Goal: Task Accomplishment & Management: Complete application form

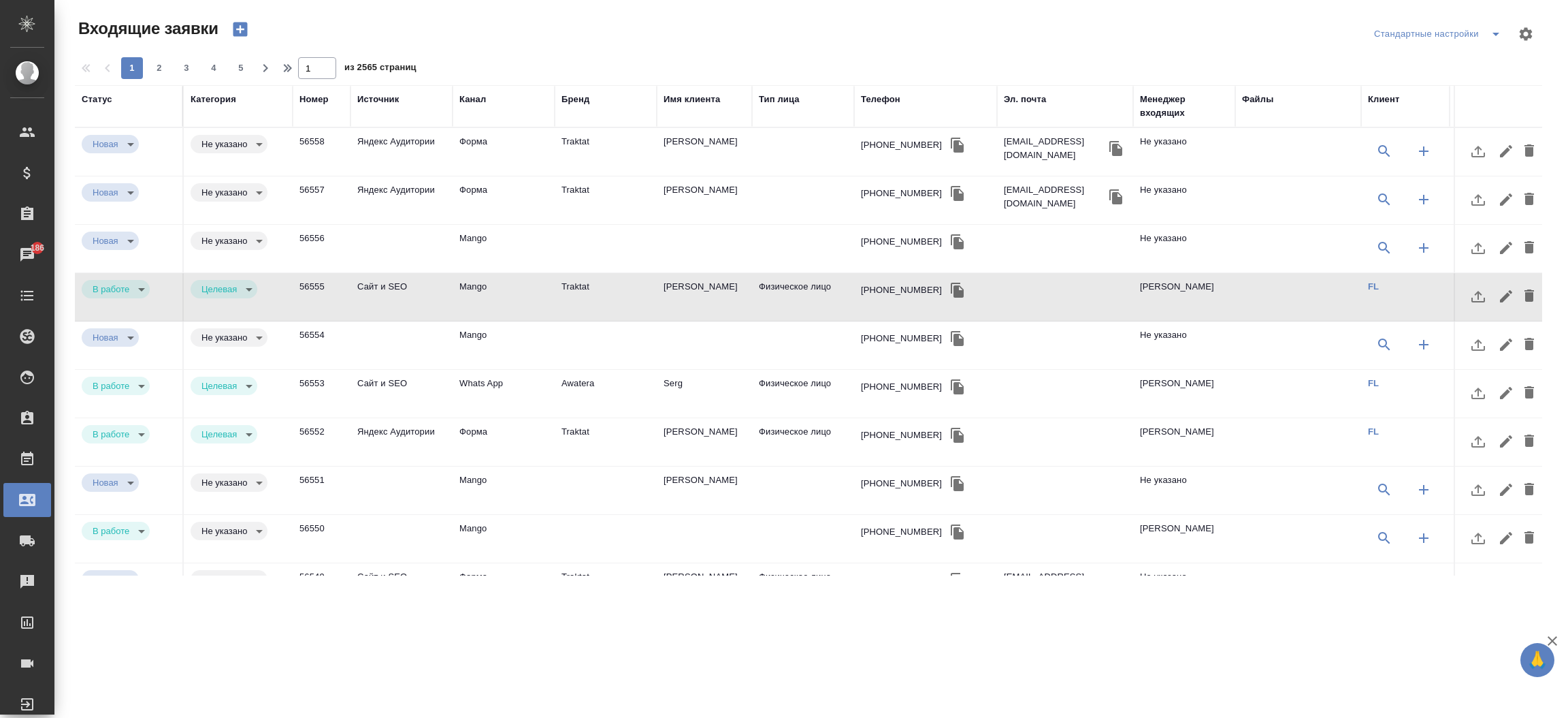
select select "RU"
click at [865, 97] on div "Телефон" at bounding box center [881, 99] width 40 height 13
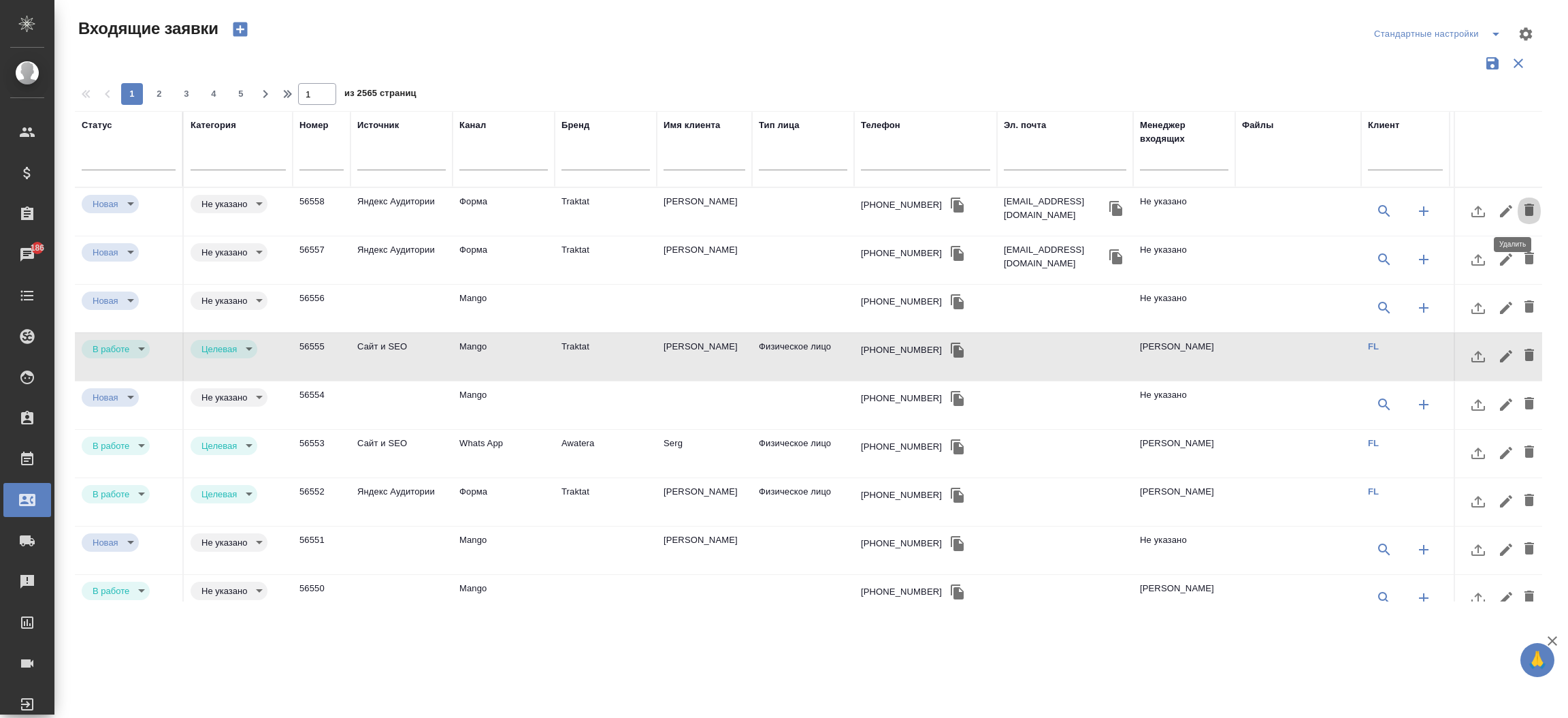
click at [1524, 204] on icon "button" at bounding box center [1529, 210] width 9 height 12
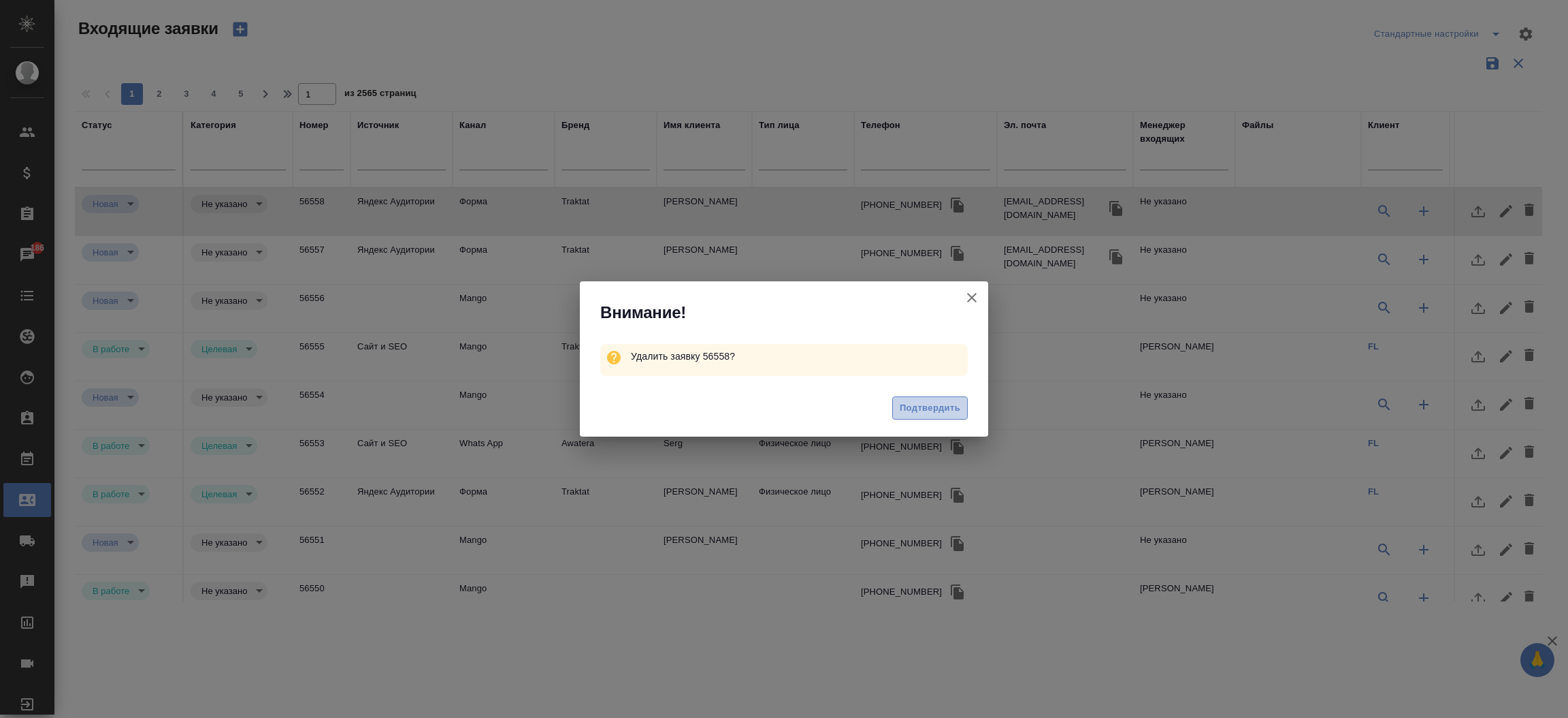
click at [937, 407] on span "Подтвердить" at bounding box center [930, 408] width 61 height 16
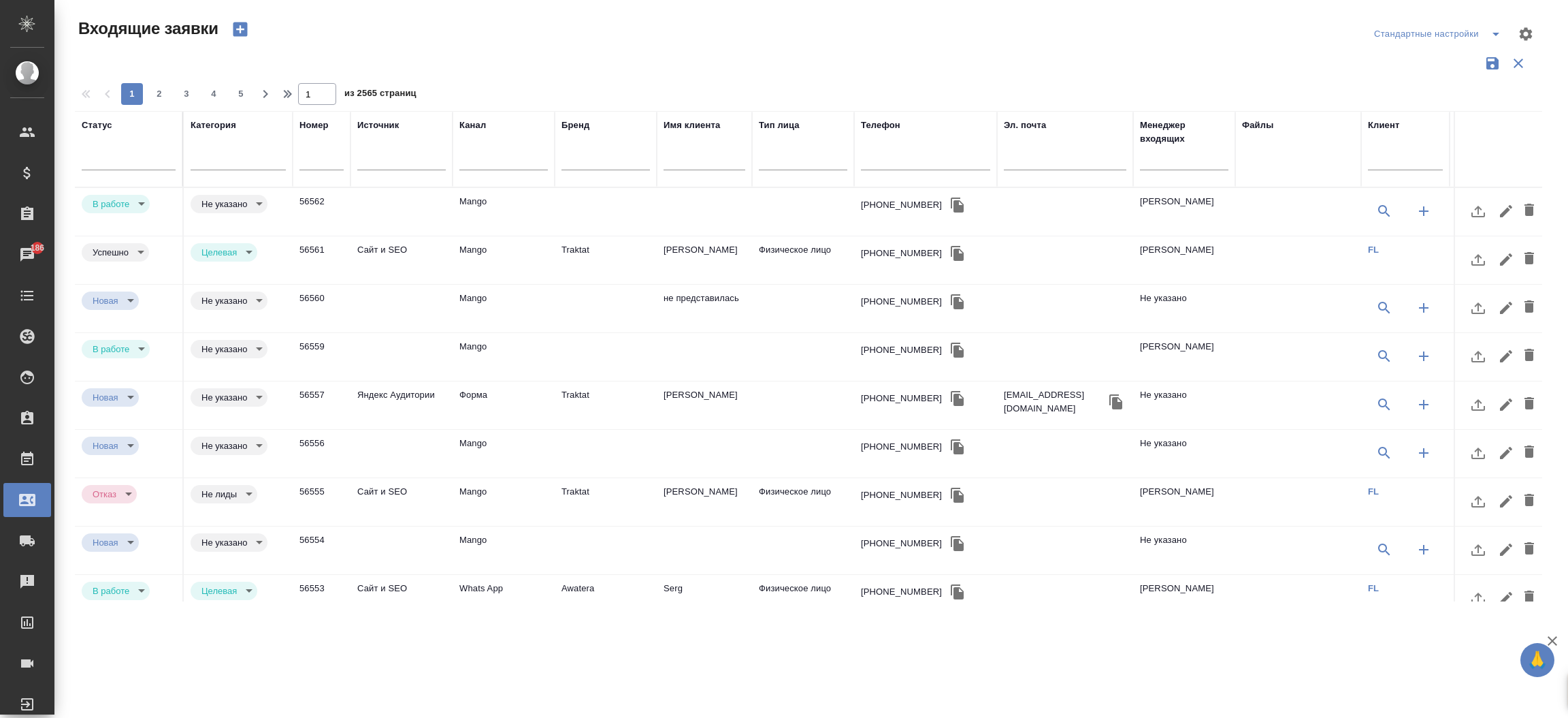
click at [555, 393] on td "Traktat" at bounding box center [605, 405] width 102 height 48
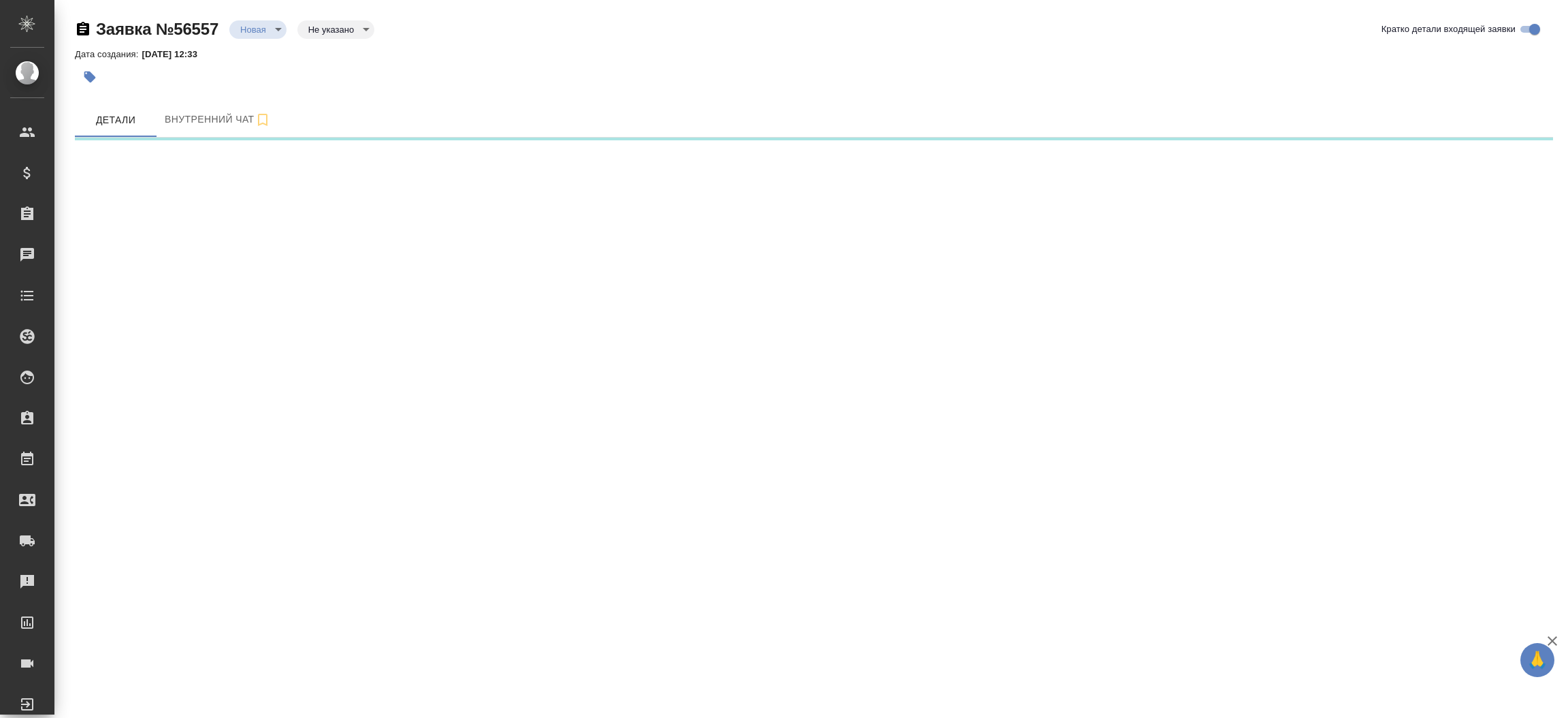
select select "RU"
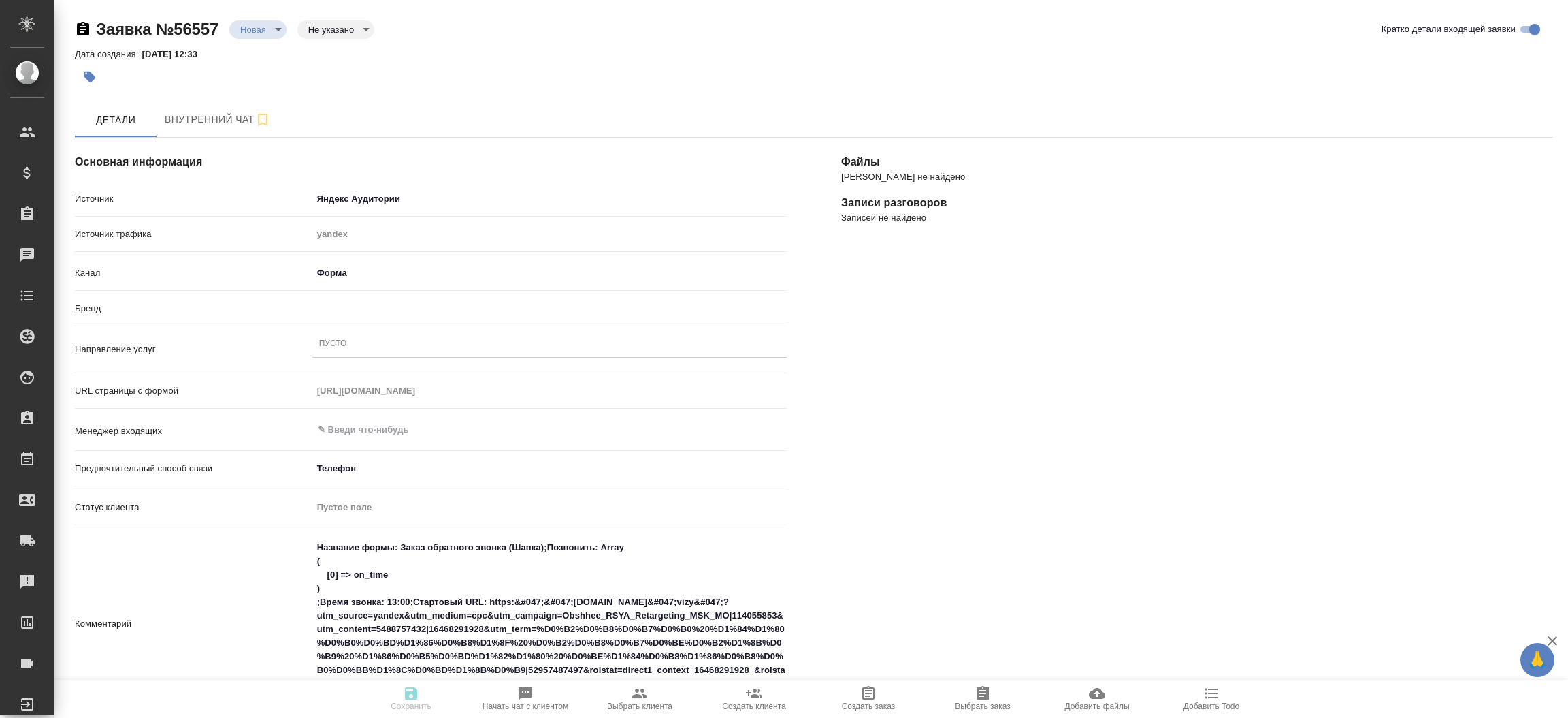
type textarea "x"
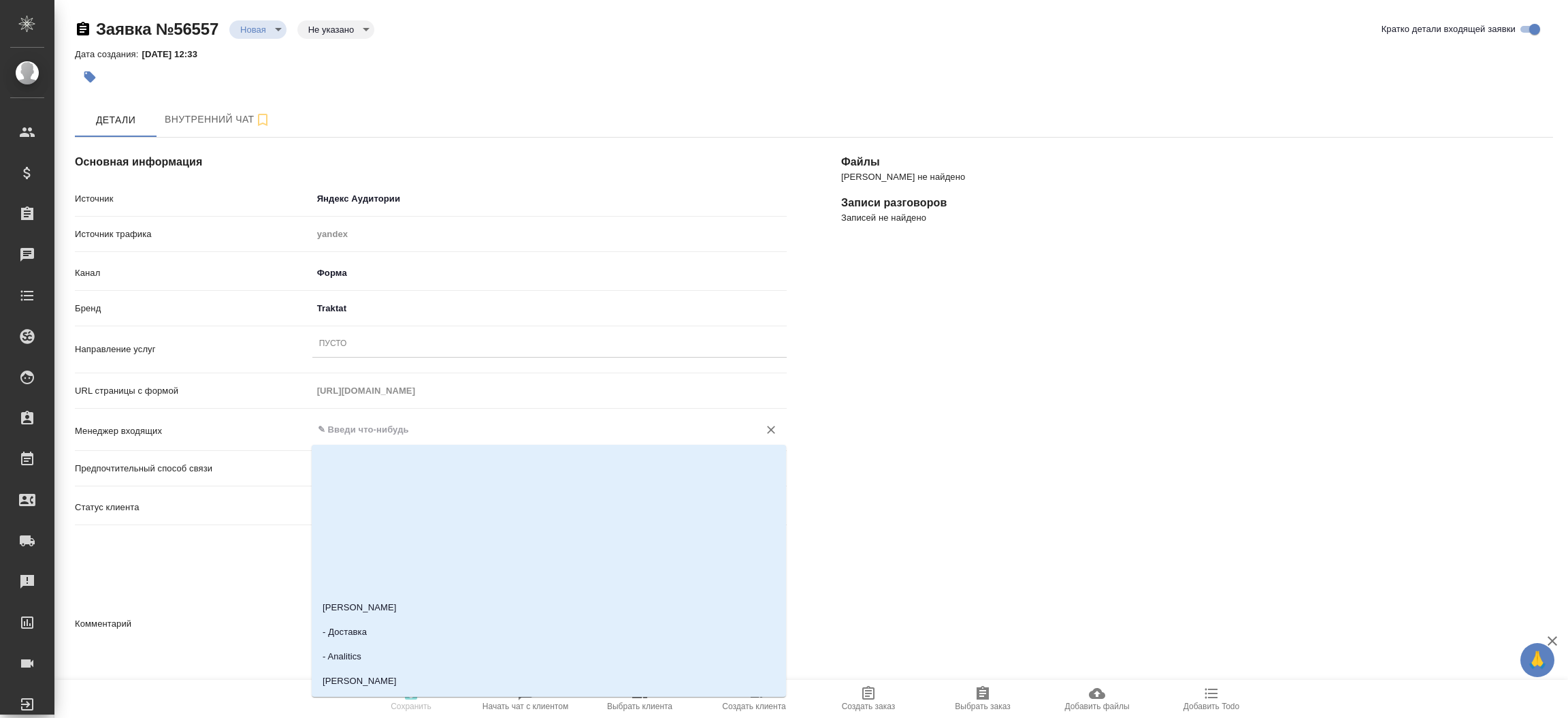
click at [356, 428] on input "text" at bounding box center [527, 429] width 420 height 16
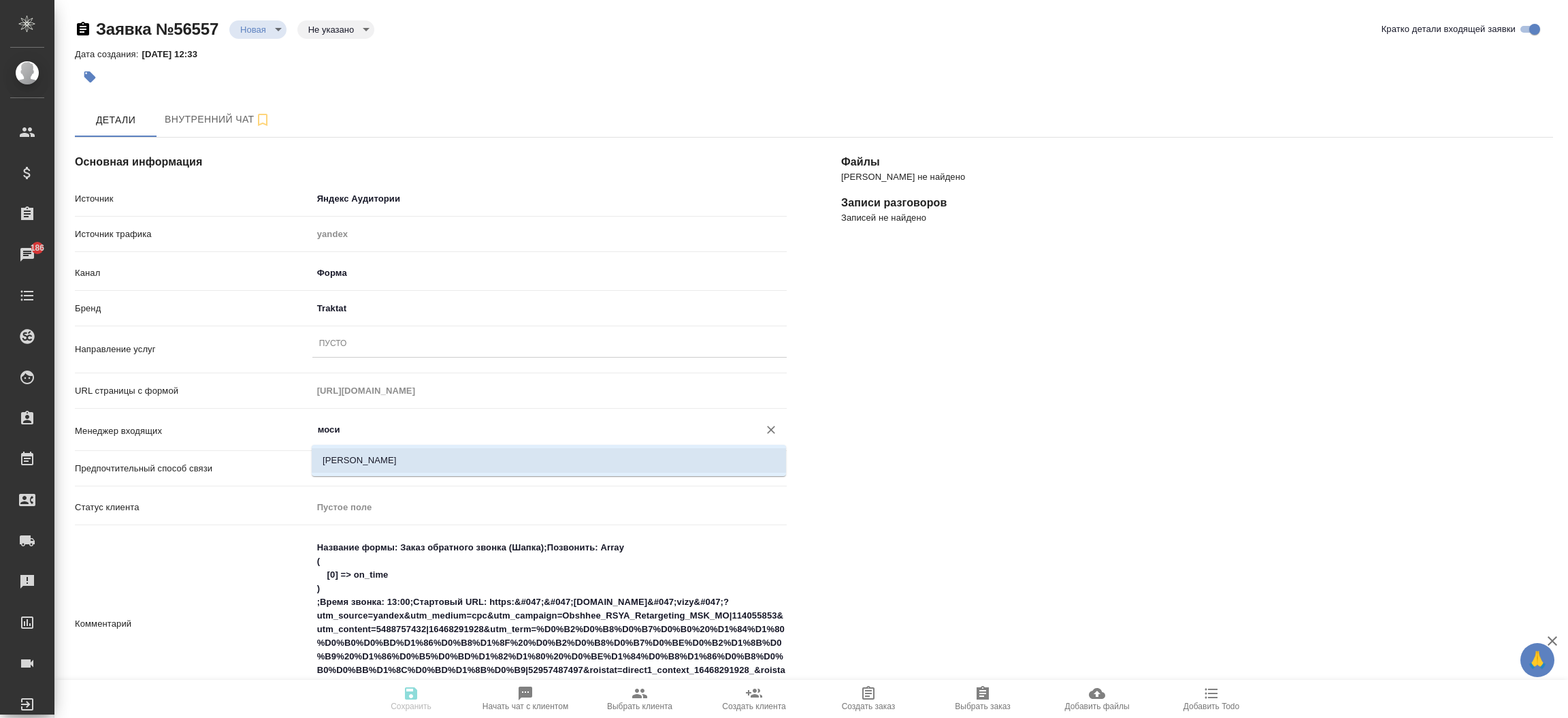
click at [357, 467] on li "Мосина Ирина" at bounding box center [549, 460] width 474 height 24
type input "Мосина Ирина"
type textarea "x"
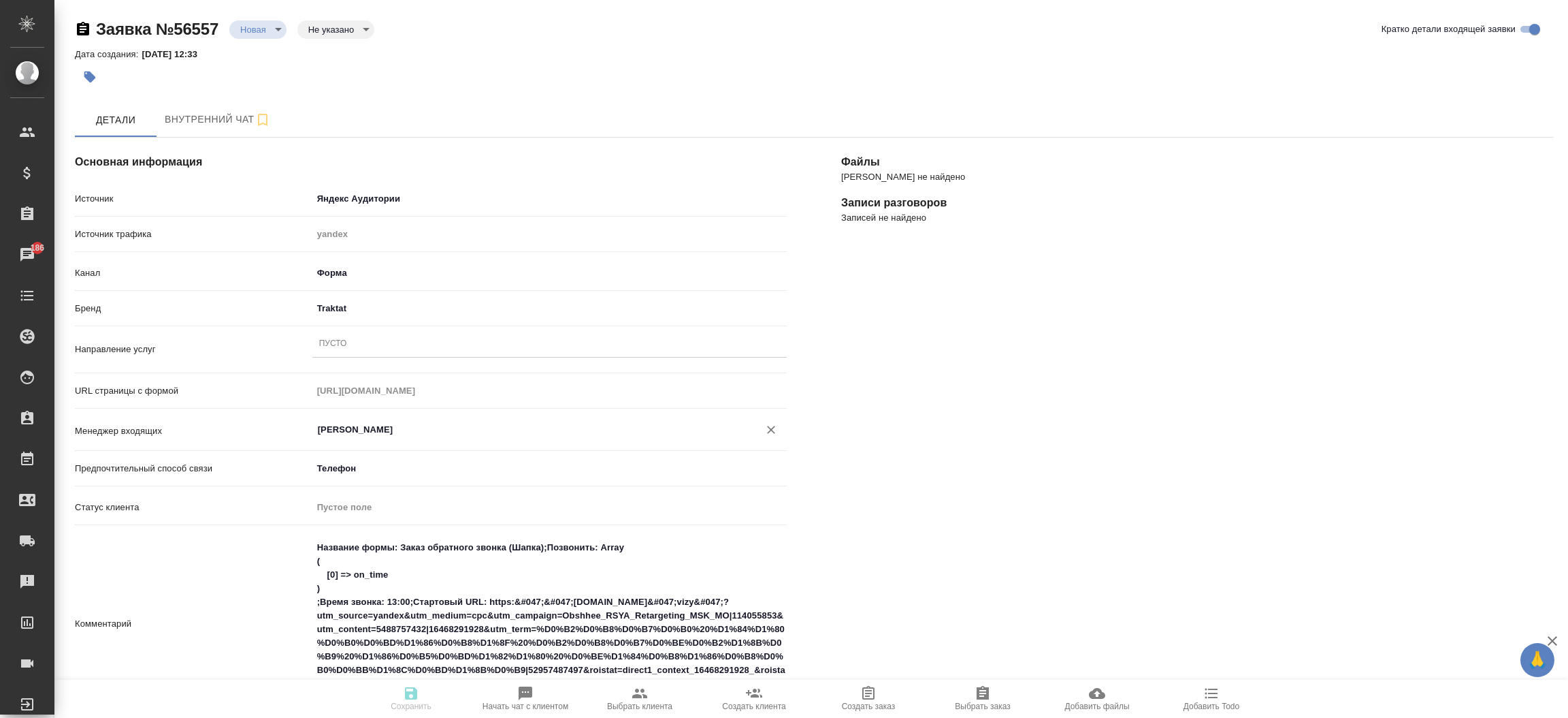
type input "Мосина Ирина"
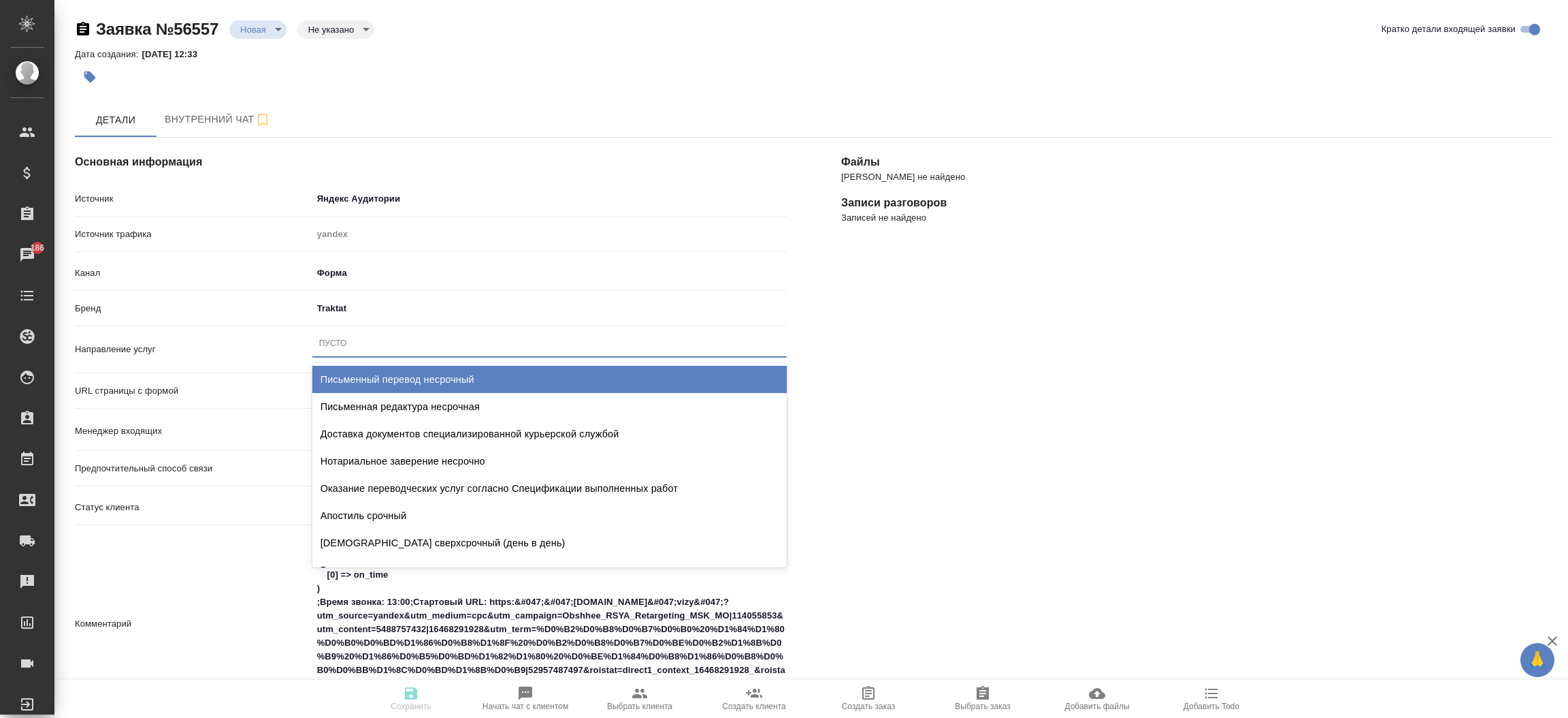
click at [378, 335] on div "Пусто" at bounding box center [549, 343] width 474 height 20
type input "фран"
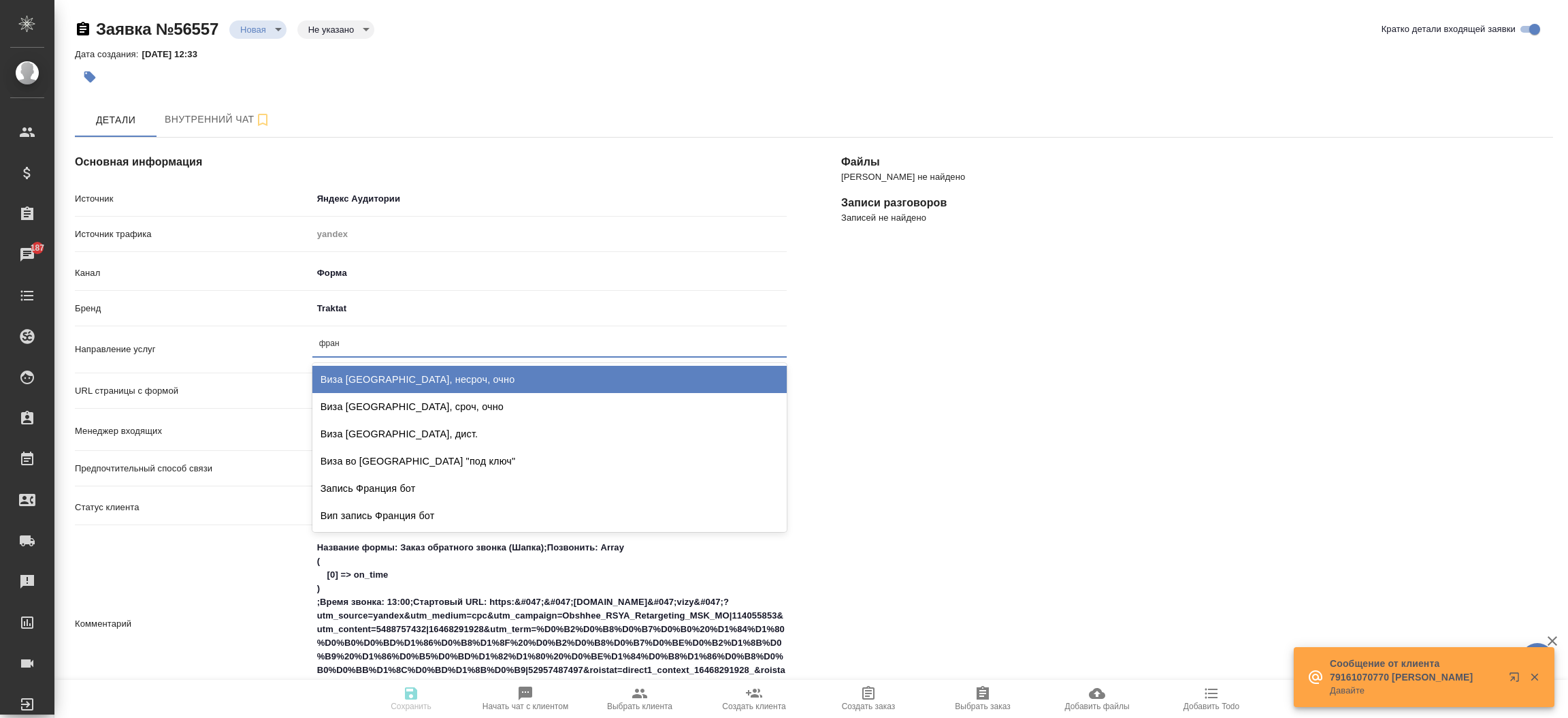
click at [366, 371] on div "Виза Франция, несроч, очно" at bounding box center [549, 379] width 474 height 27
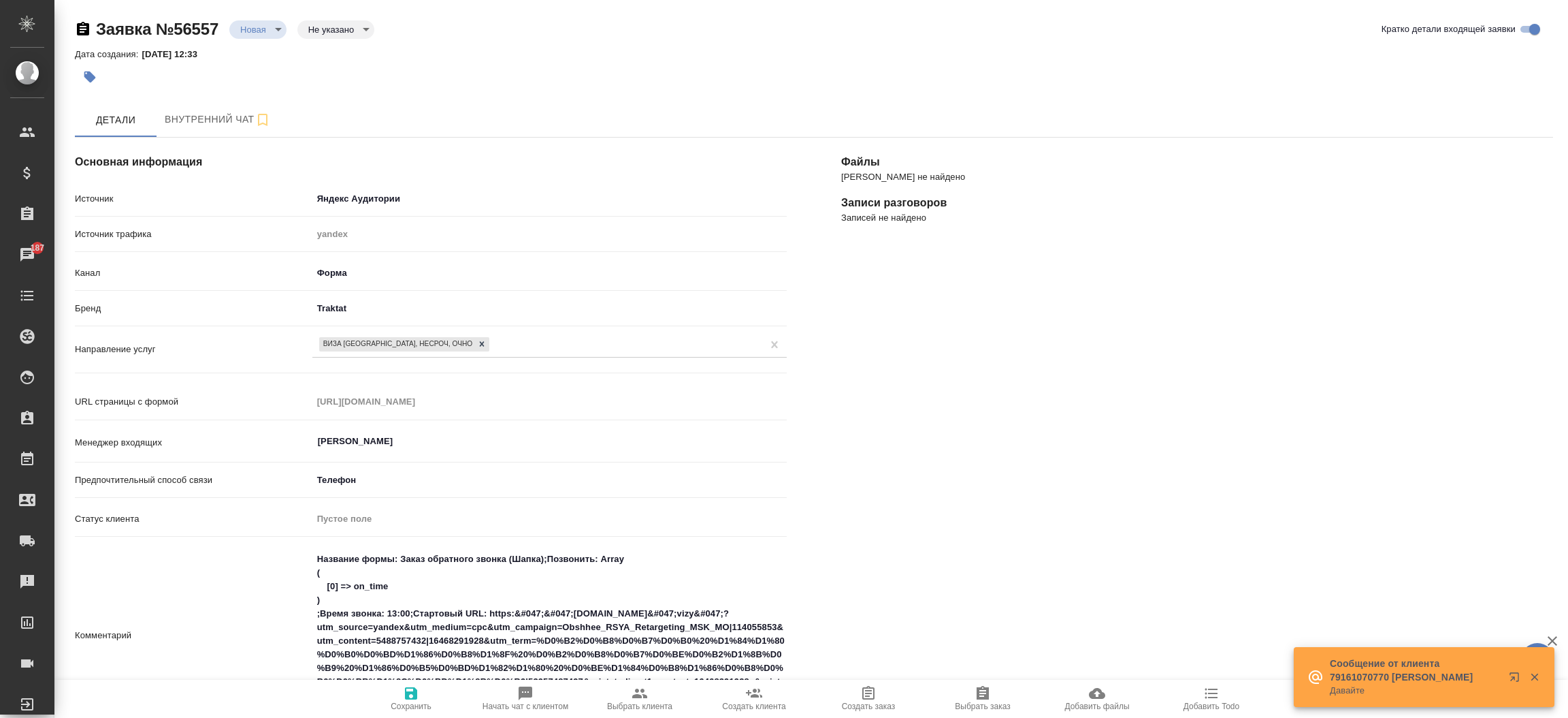
click at [1096, 450] on div "Файлы Файлов не найдено Записи разговоров Записей не найдено" at bounding box center [1197, 626] width 766 height 1032
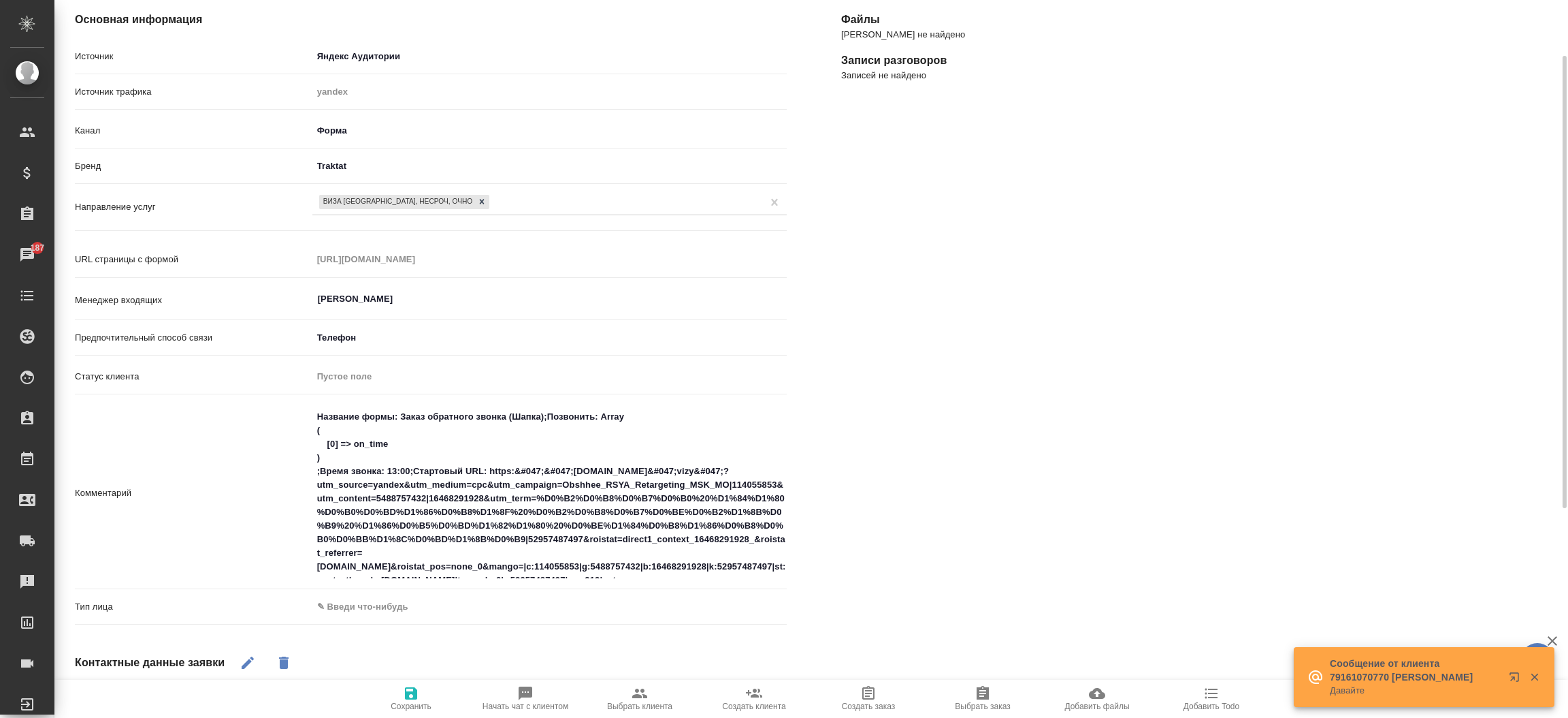
scroll to position [244, 0]
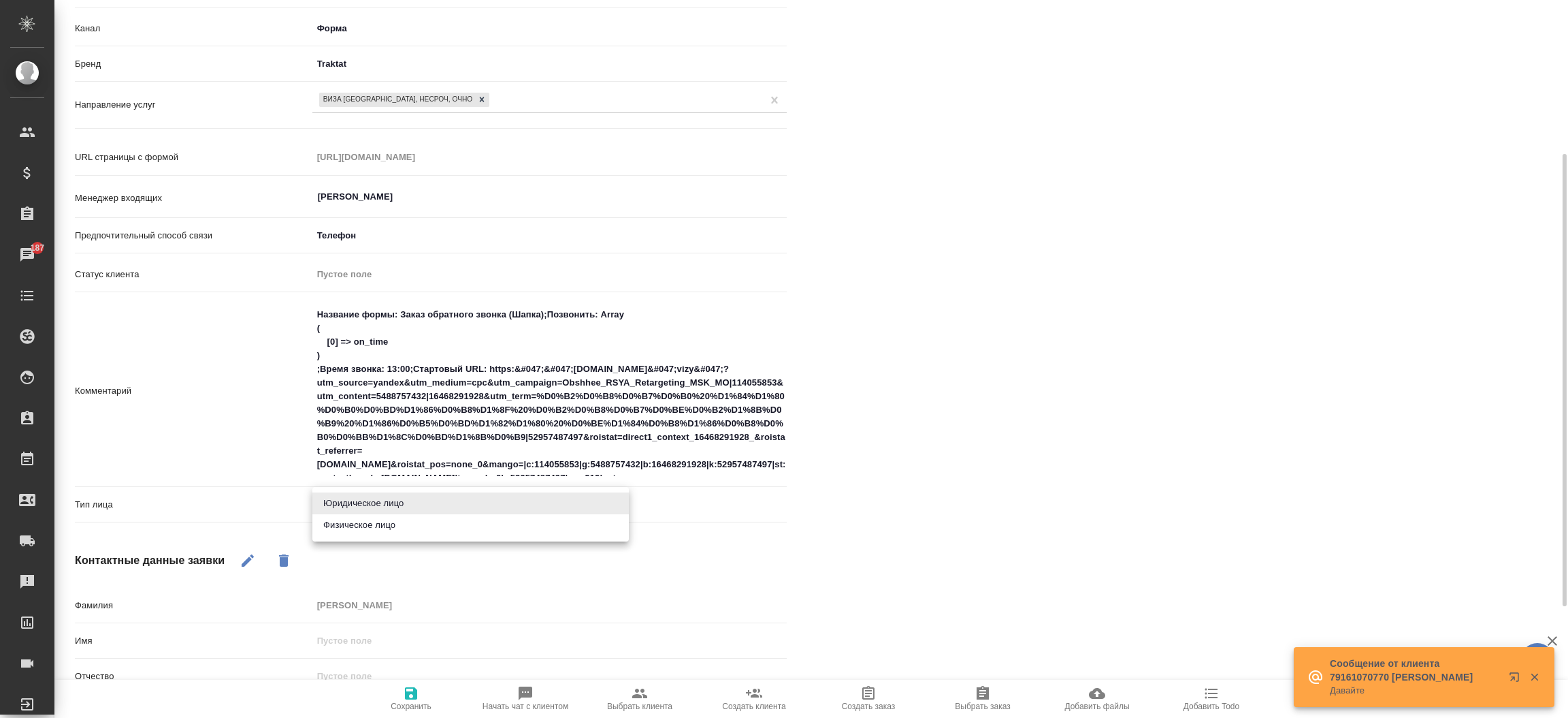
click at [426, 501] on body "🙏 .cls-1 fill:#fff; AWATERA Прутько Ирина i.prutko Клиенты Спецификации Заказы …" at bounding box center [784, 359] width 1568 height 718
click at [418, 521] on li "Физическое лицо" at bounding box center [470, 525] width 317 height 22
type textarea "x"
type input "private"
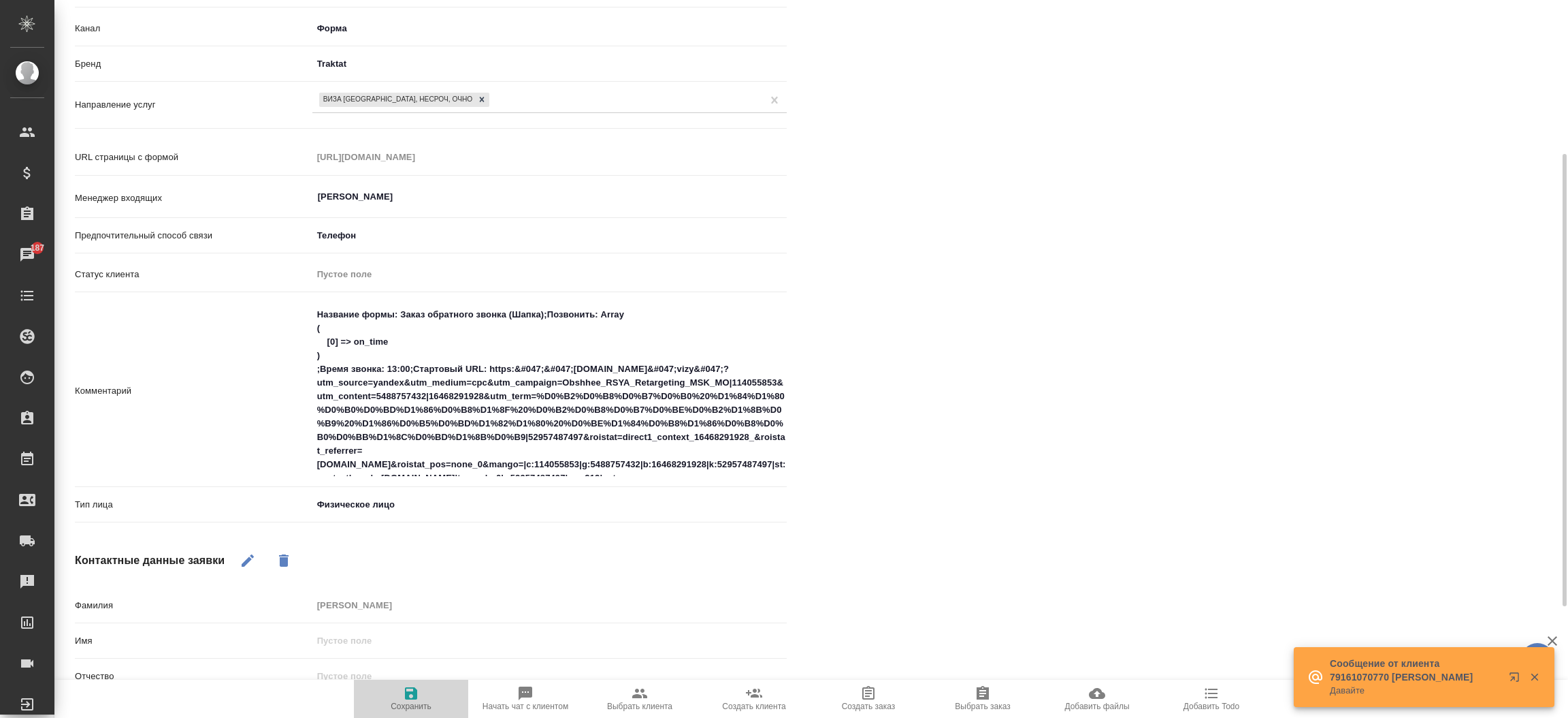
click at [410, 688] on icon "button" at bounding box center [410, 693] width 16 height 16
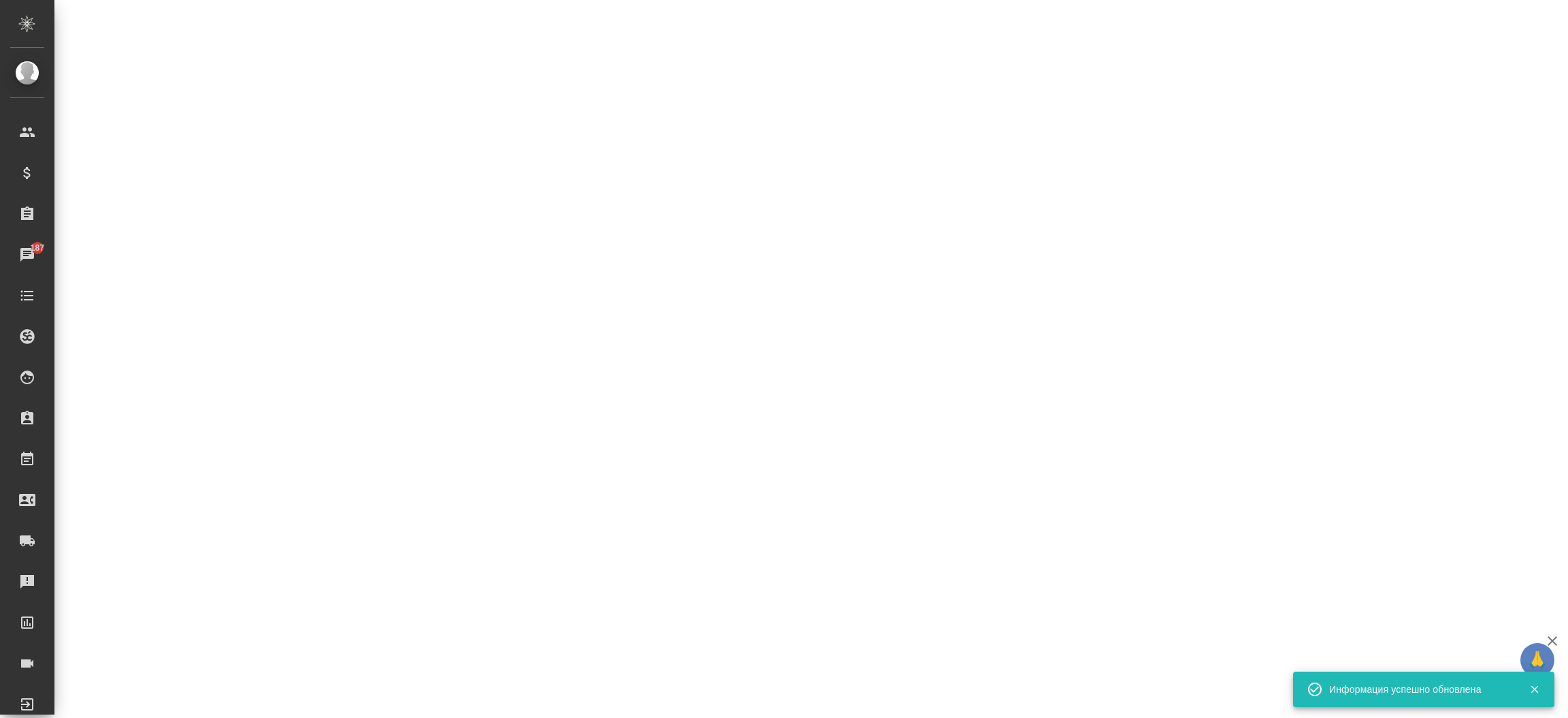
select select "RU"
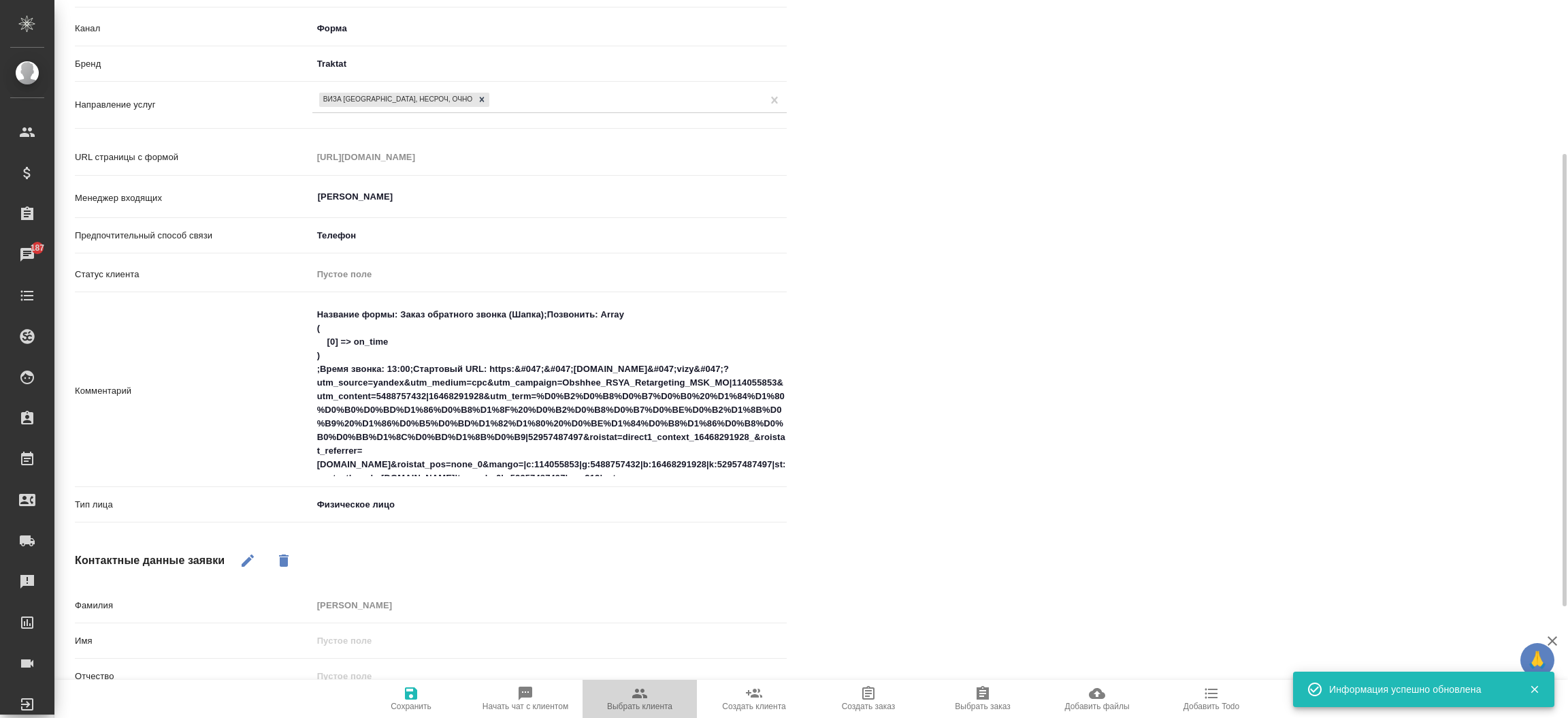
click at [637, 681] on button "Выбрать клиента" at bounding box center [640, 698] width 115 height 38
type textarea "x"
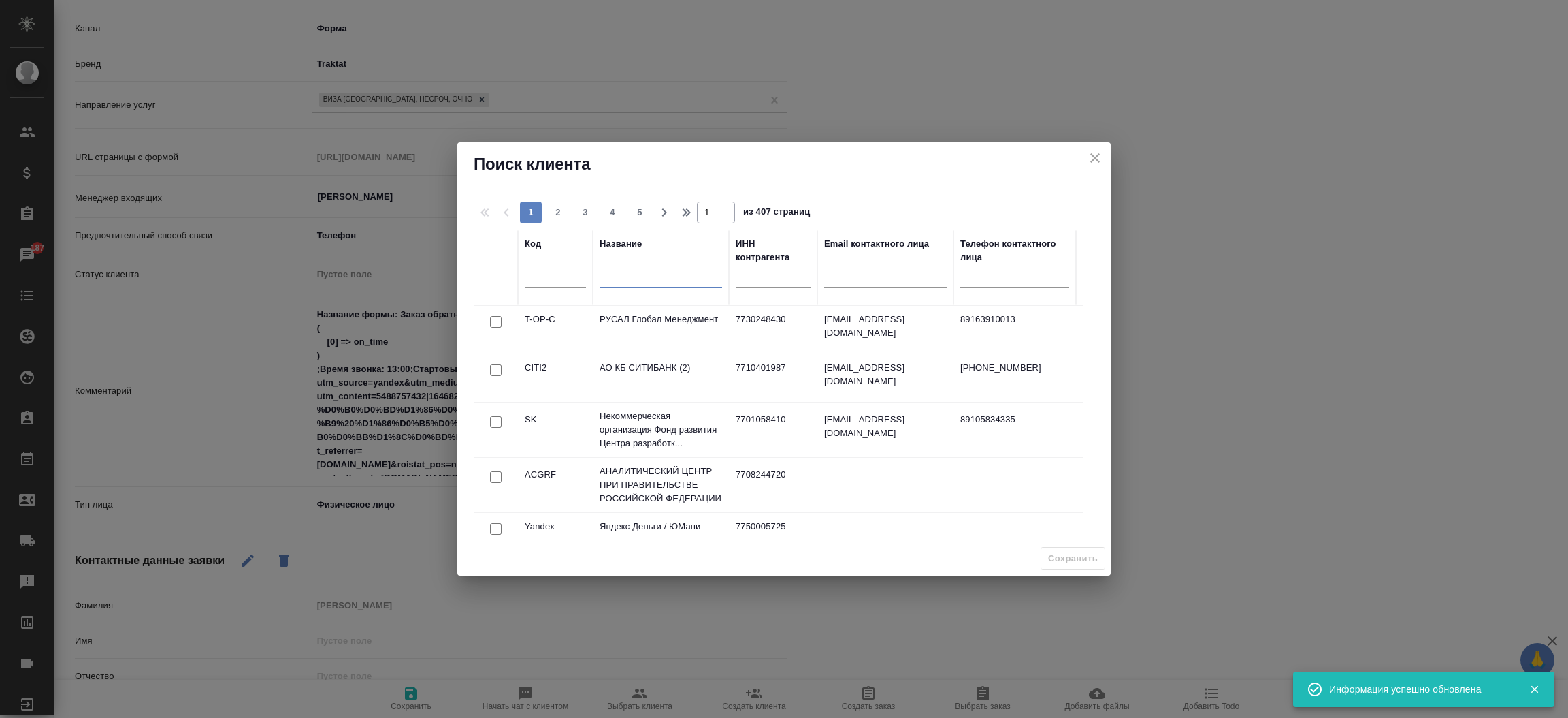
click at [640, 283] on input "text" at bounding box center [661, 279] width 122 height 17
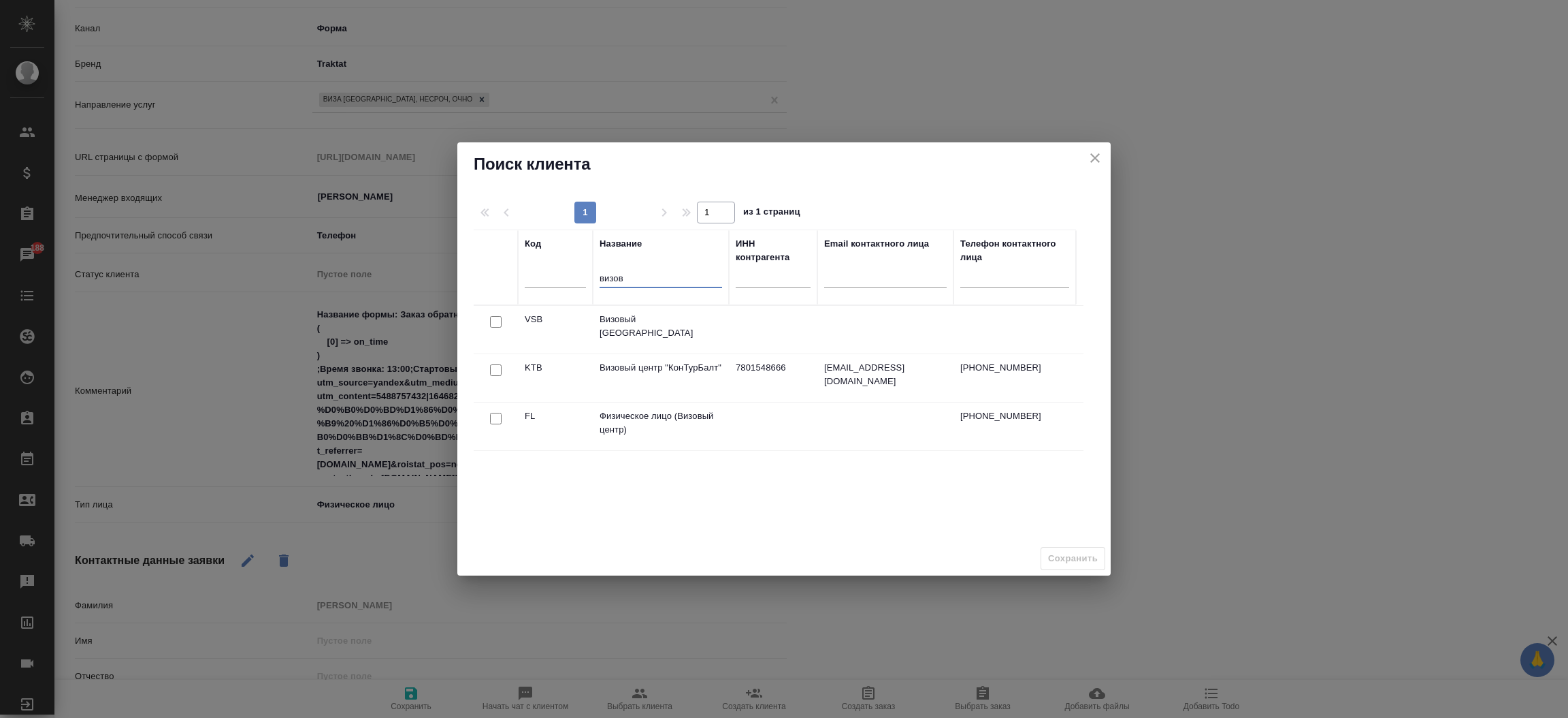
type input "визов"
click at [489, 412] on div at bounding box center [495, 418] width 30 height 19
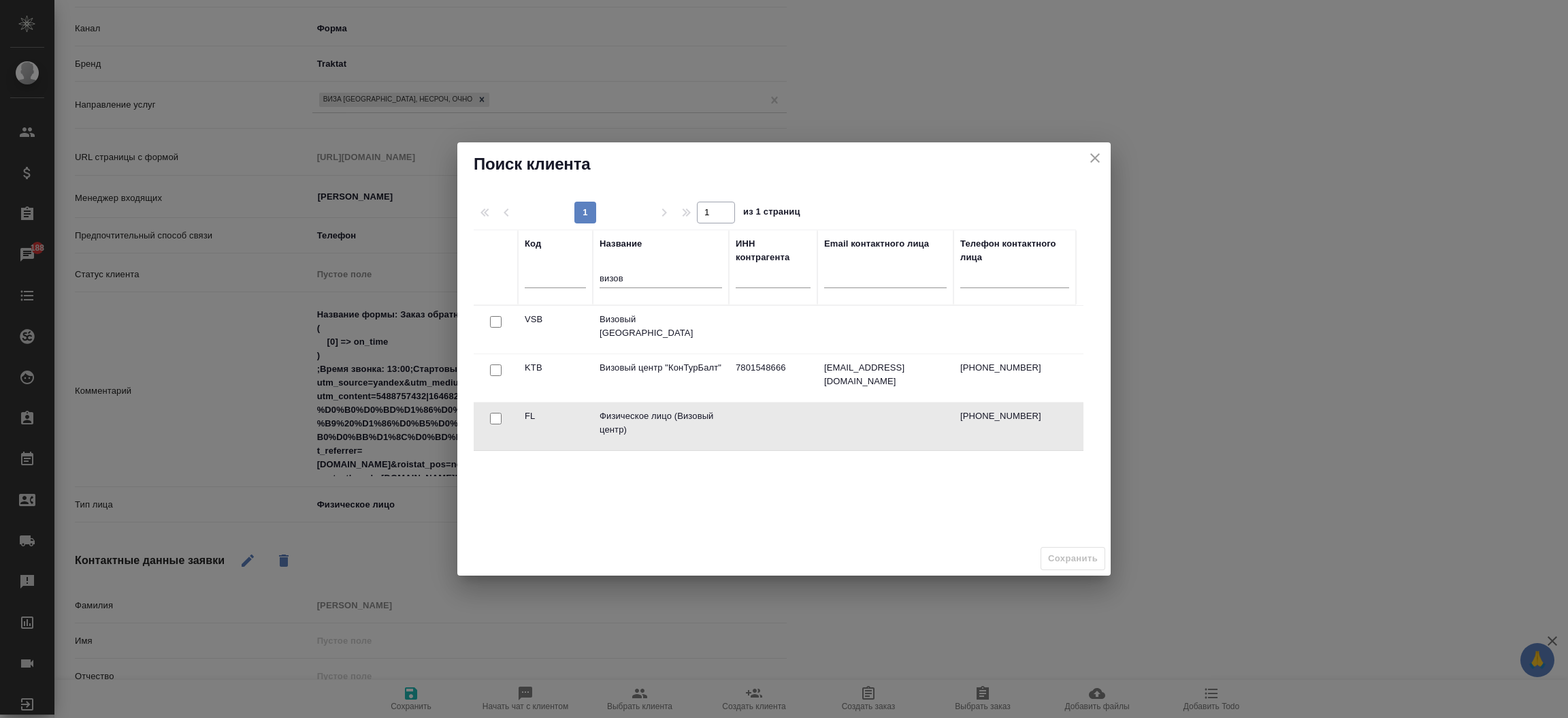
click at [498, 414] on input "checkbox" at bounding box center [495, 418] width 12 height 12
checkbox input "true"
click at [1070, 558] on span "Сохранить" at bounding box center [1073, 559] width 50 height 16
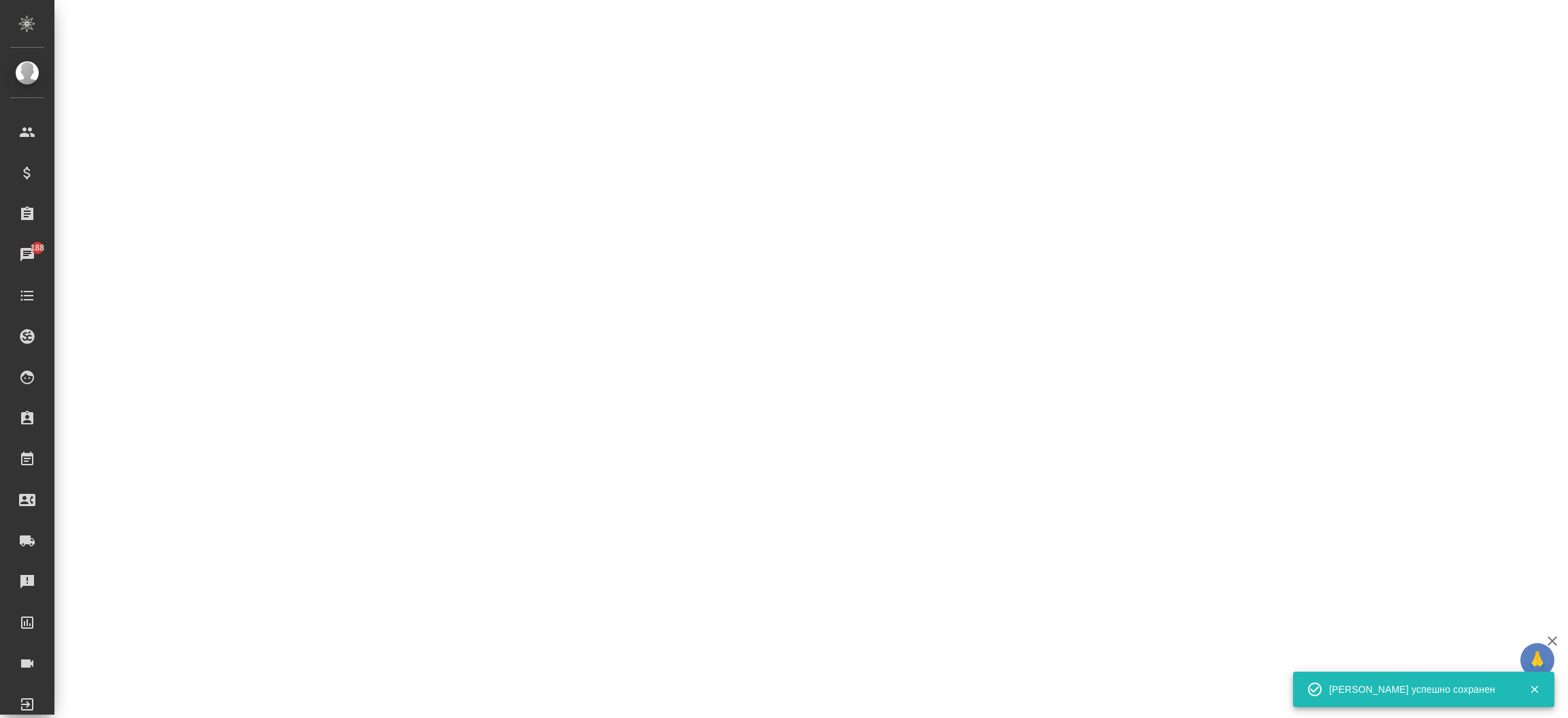
select select "RU"
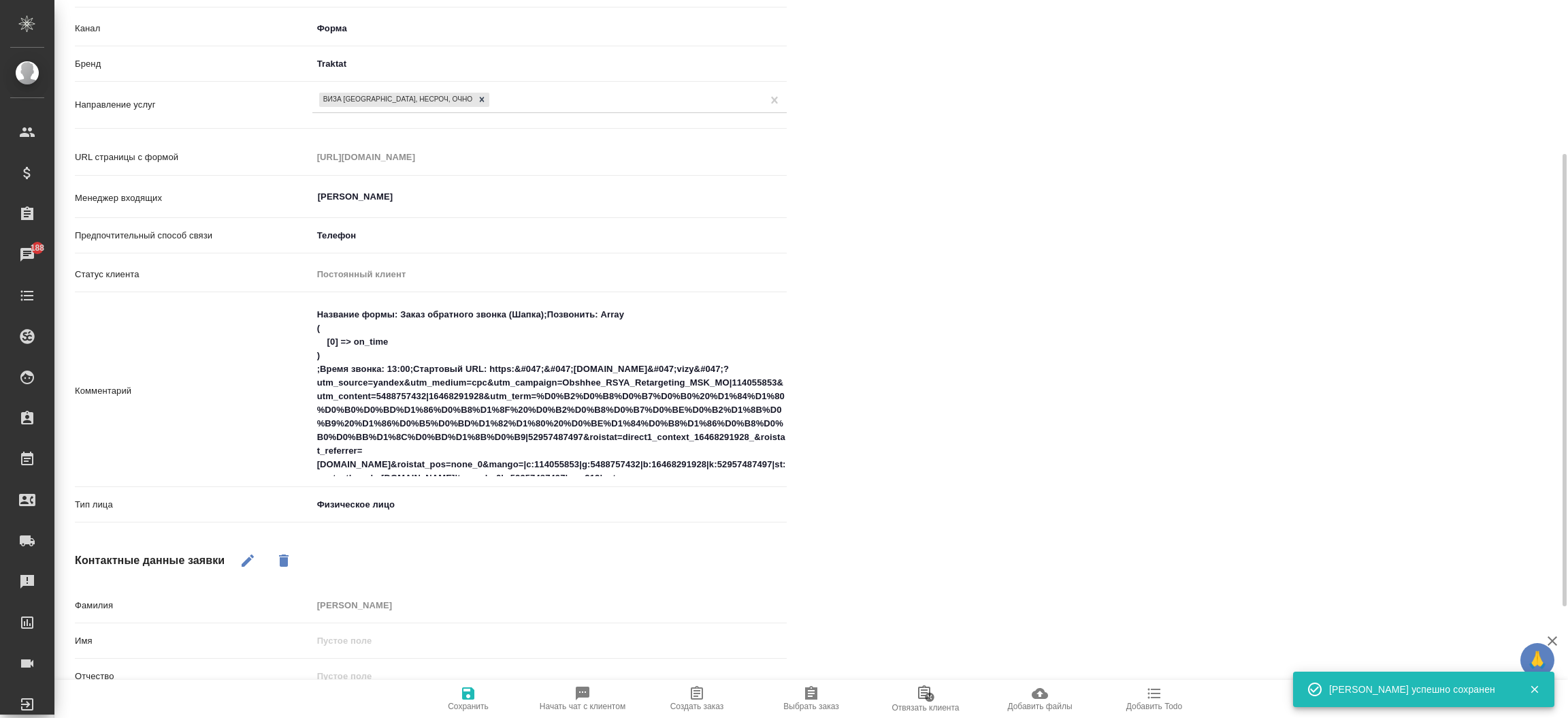
click at [704, 681] on button "Создать заказ" at bounding box center [697, 698] width 115 height 38
type textarea "x"
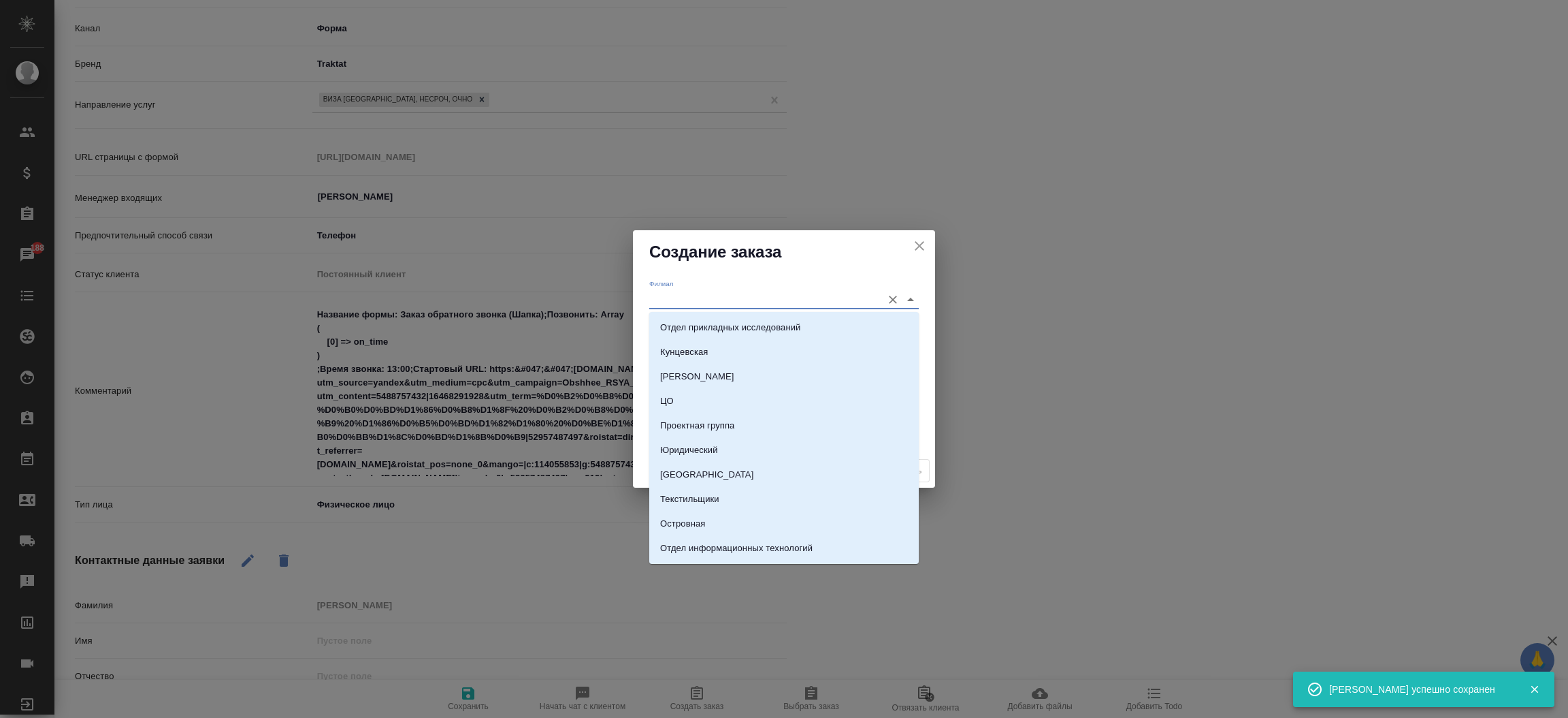
click at [697, 300] on input "Филиал" at bounding box center [762, 300] width 226 height 19
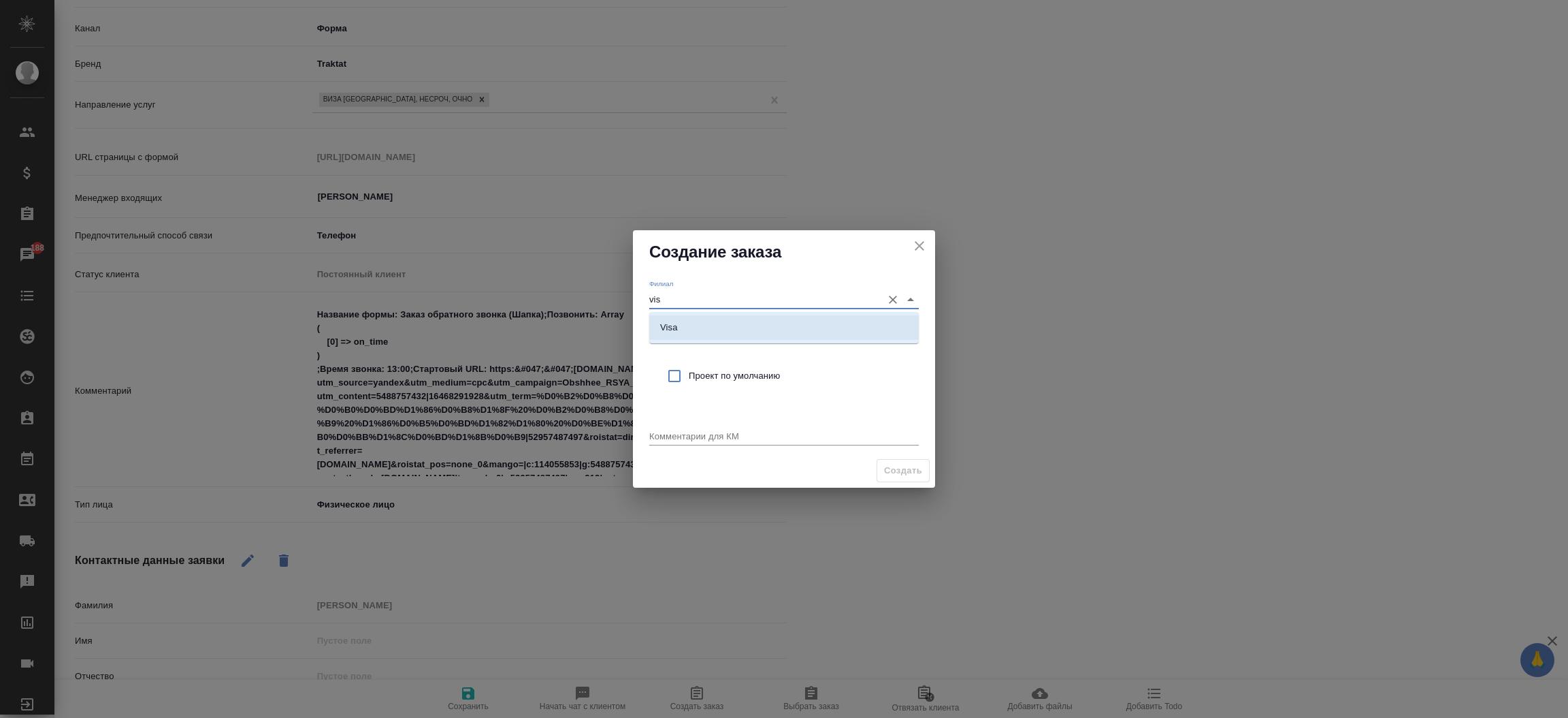
click at [690, 325] on li "Visa" at bounding box center [783, 327] width 269 height 24
type input "Visa"
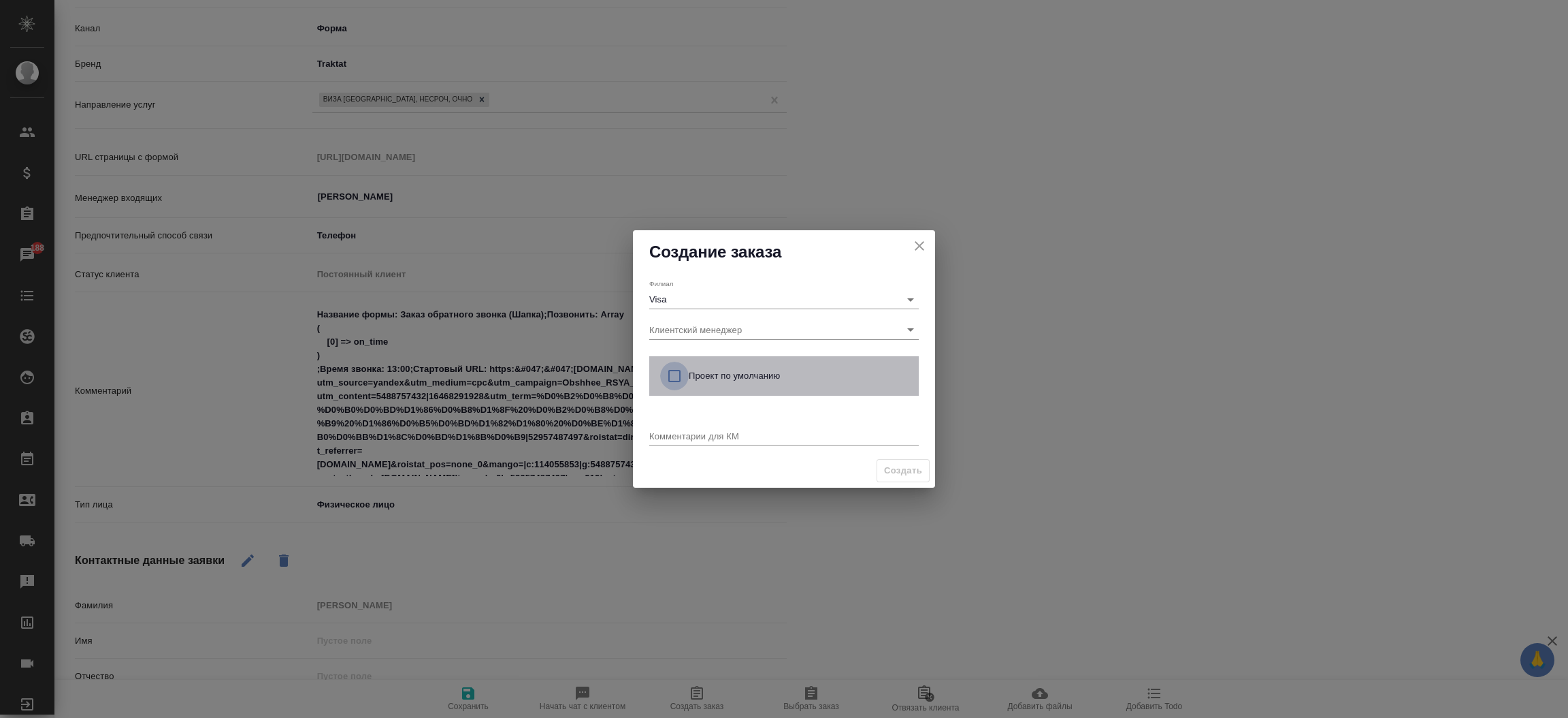
click at [671, 379] on input "checkbox" at bounding box center [674, 375] width 29 height 29
checkbox input "true"
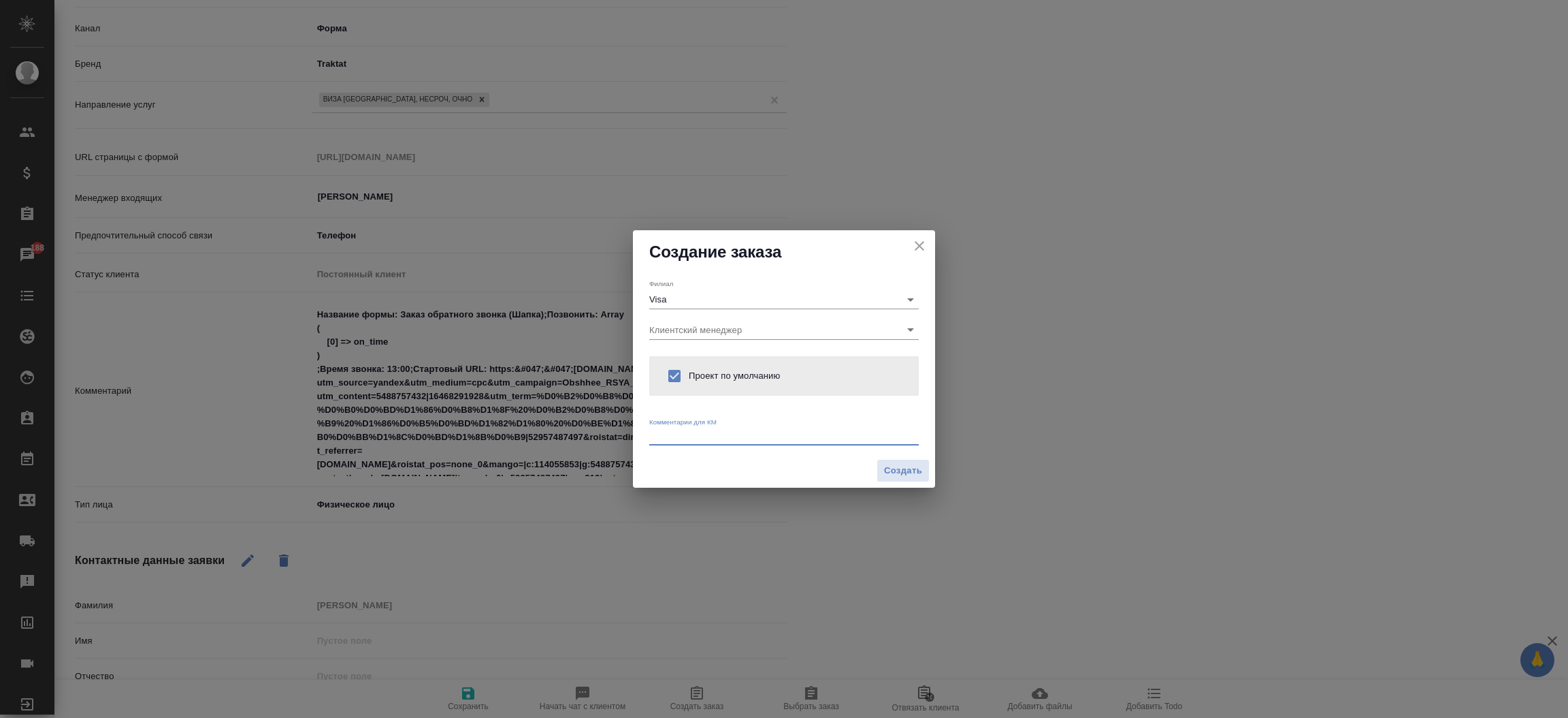
click at [670, 431] on textarea at bounding box center [783, 435] width 269 height 10
type textarea "j"
type textarea "От КВ: шенгенская виза"
click at [892, 472] on span "Создать" at bounding box center [903, 471] width 38 height 16
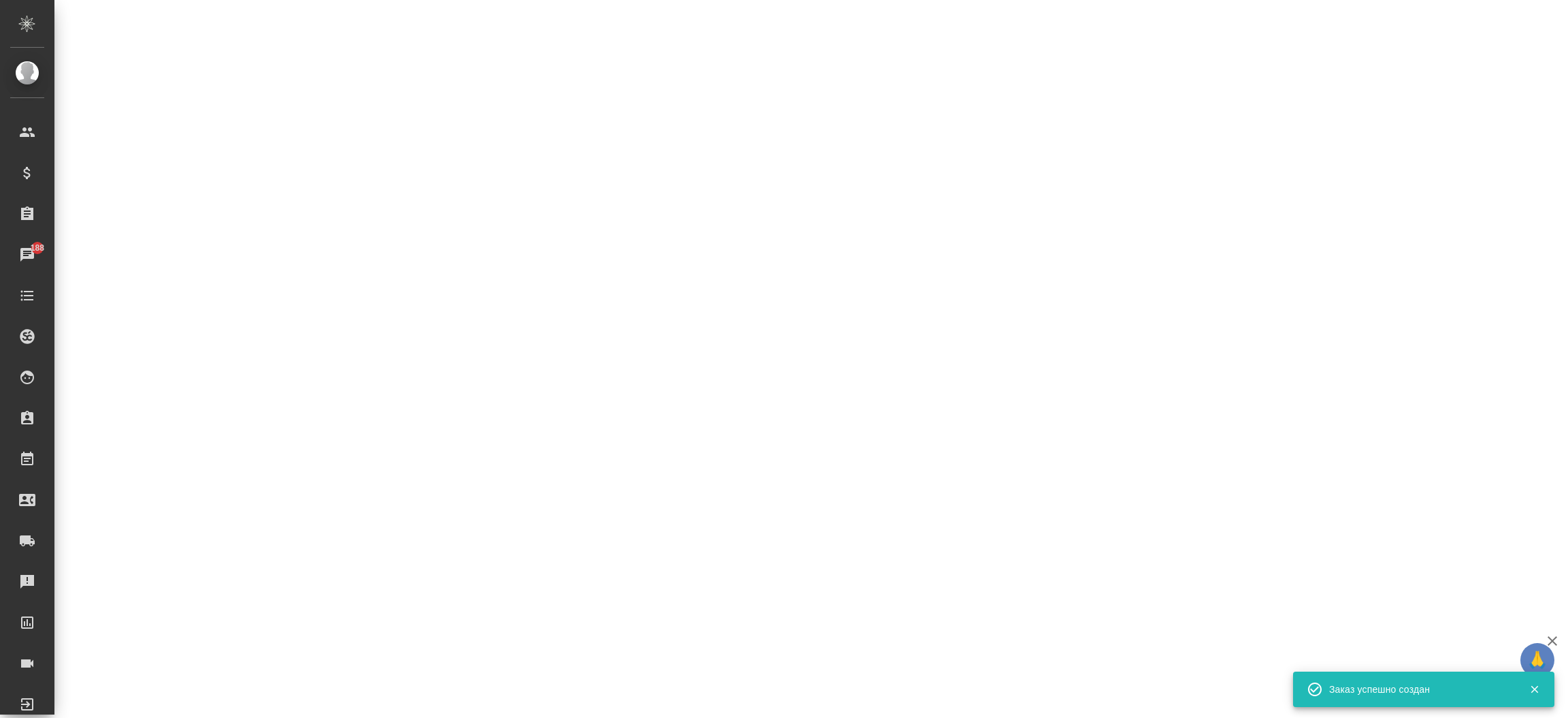
select select "RU"
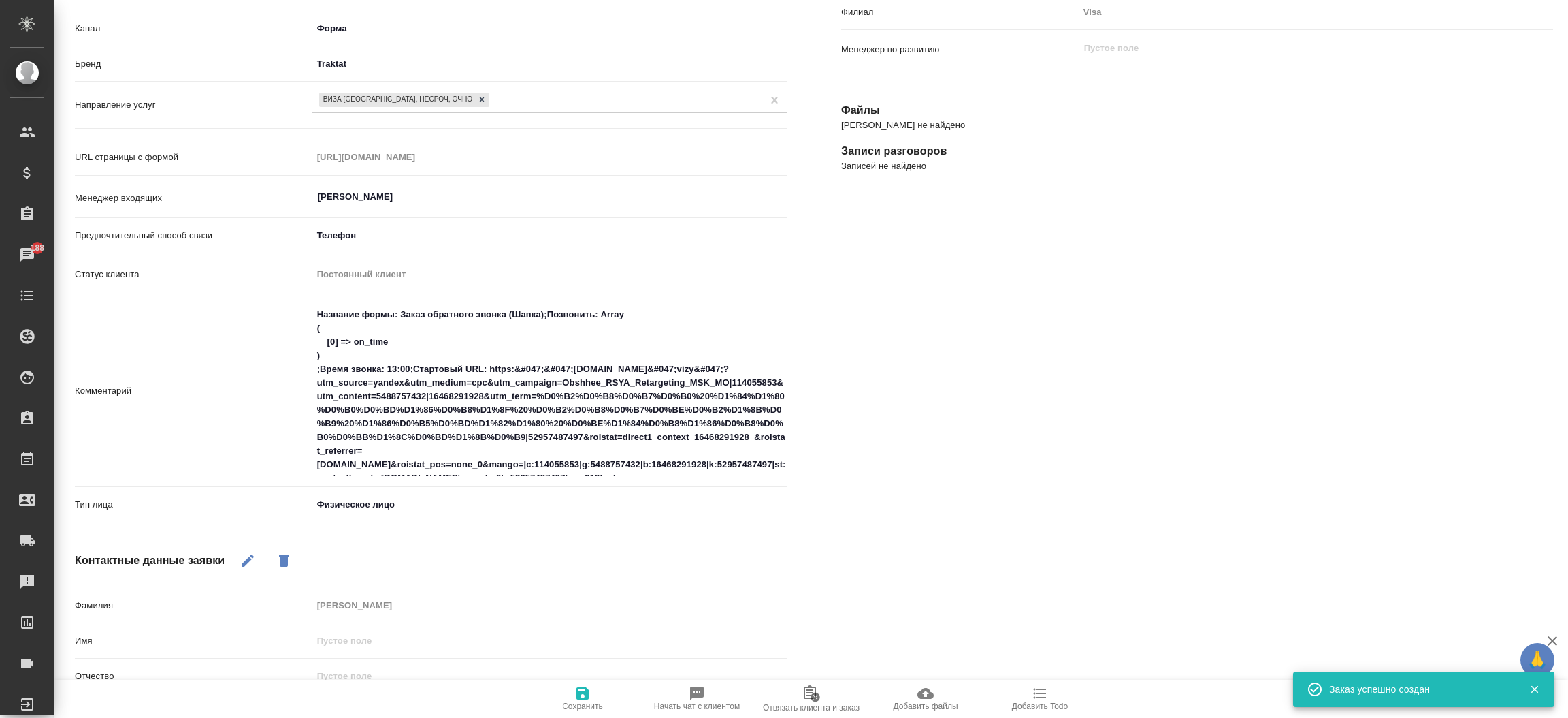
type textarea "x"
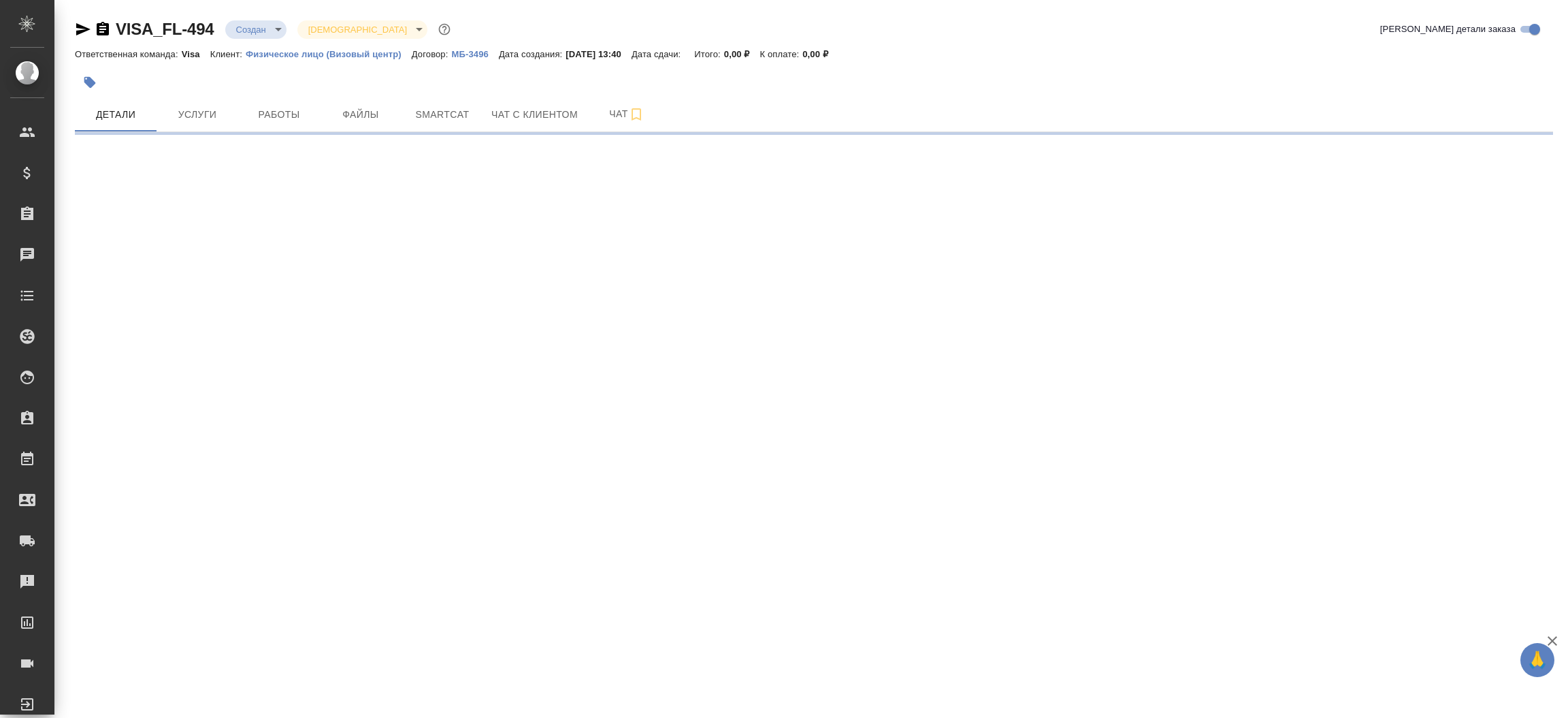
select select "RU"
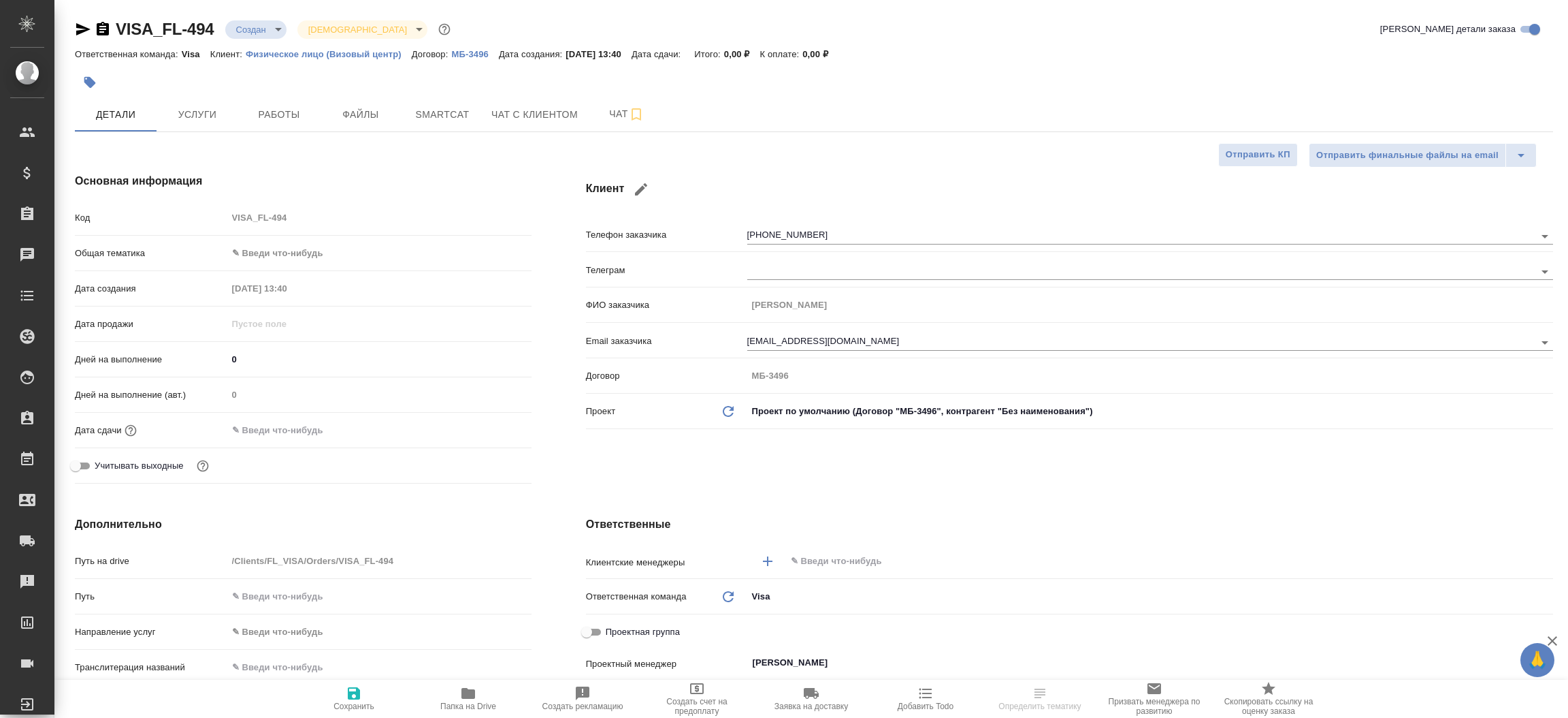
type textarea "x"
click at [87, 33] on icon "button" at bounding box center [83, 29] width 16 height 16
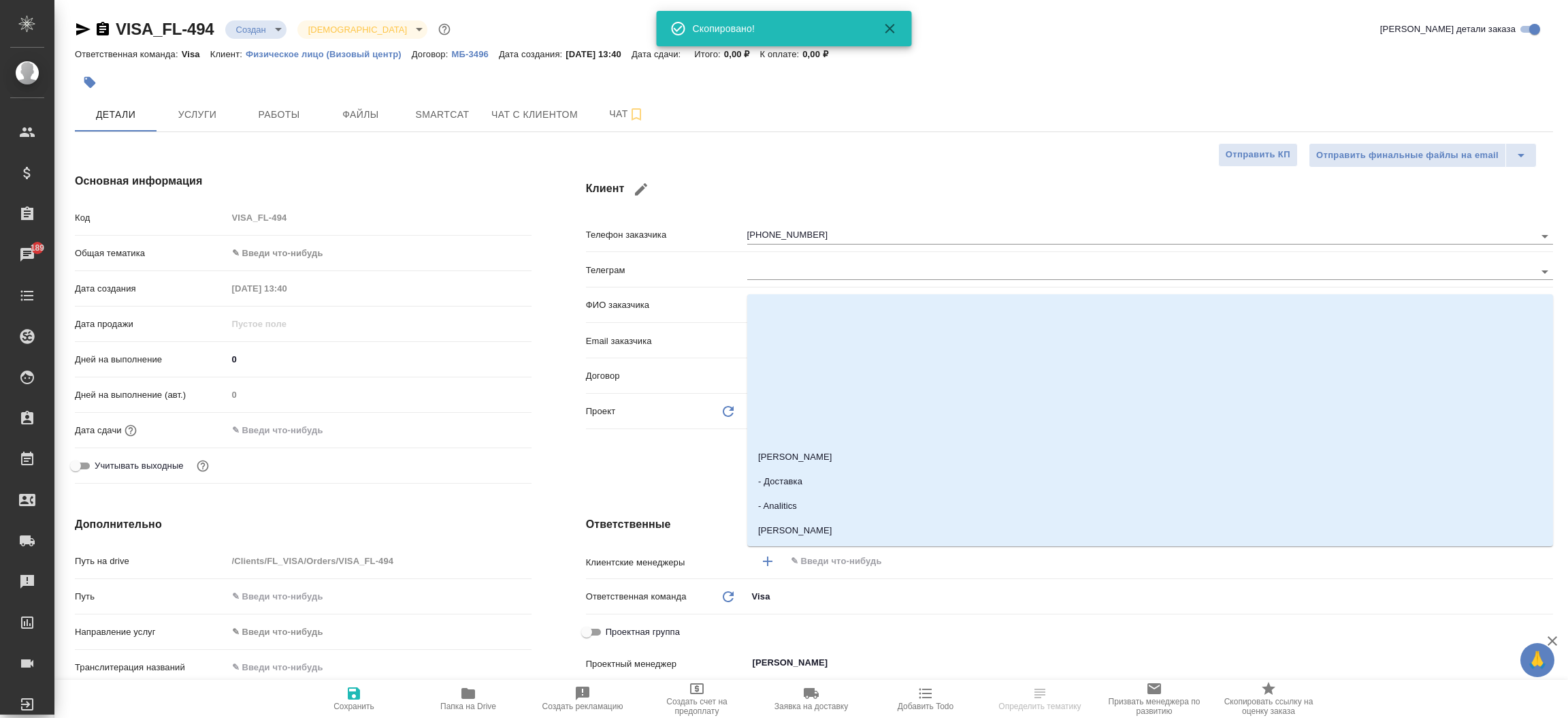
click at [928, 565] on input "text" at bounding box center [1146, 560] width 714 height 16
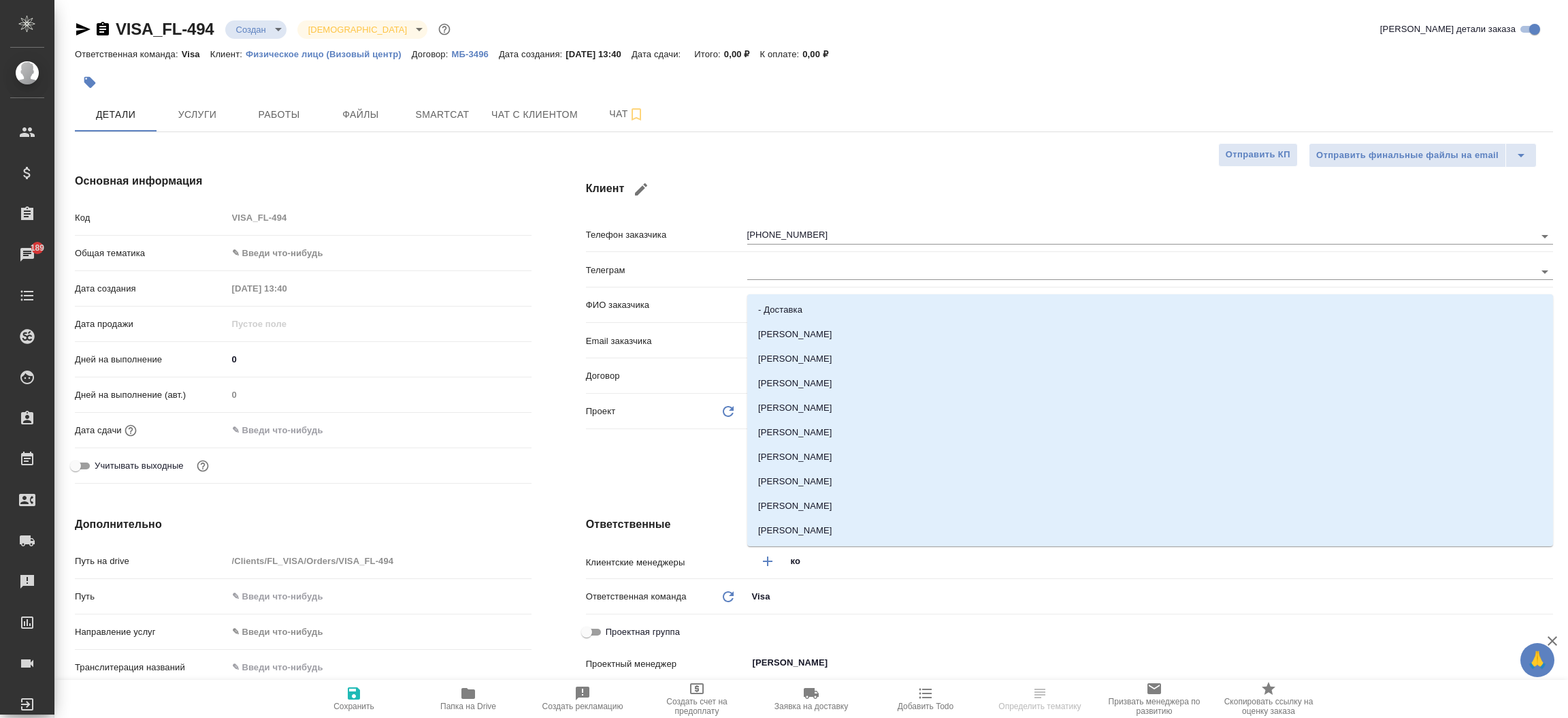
type input "ков"
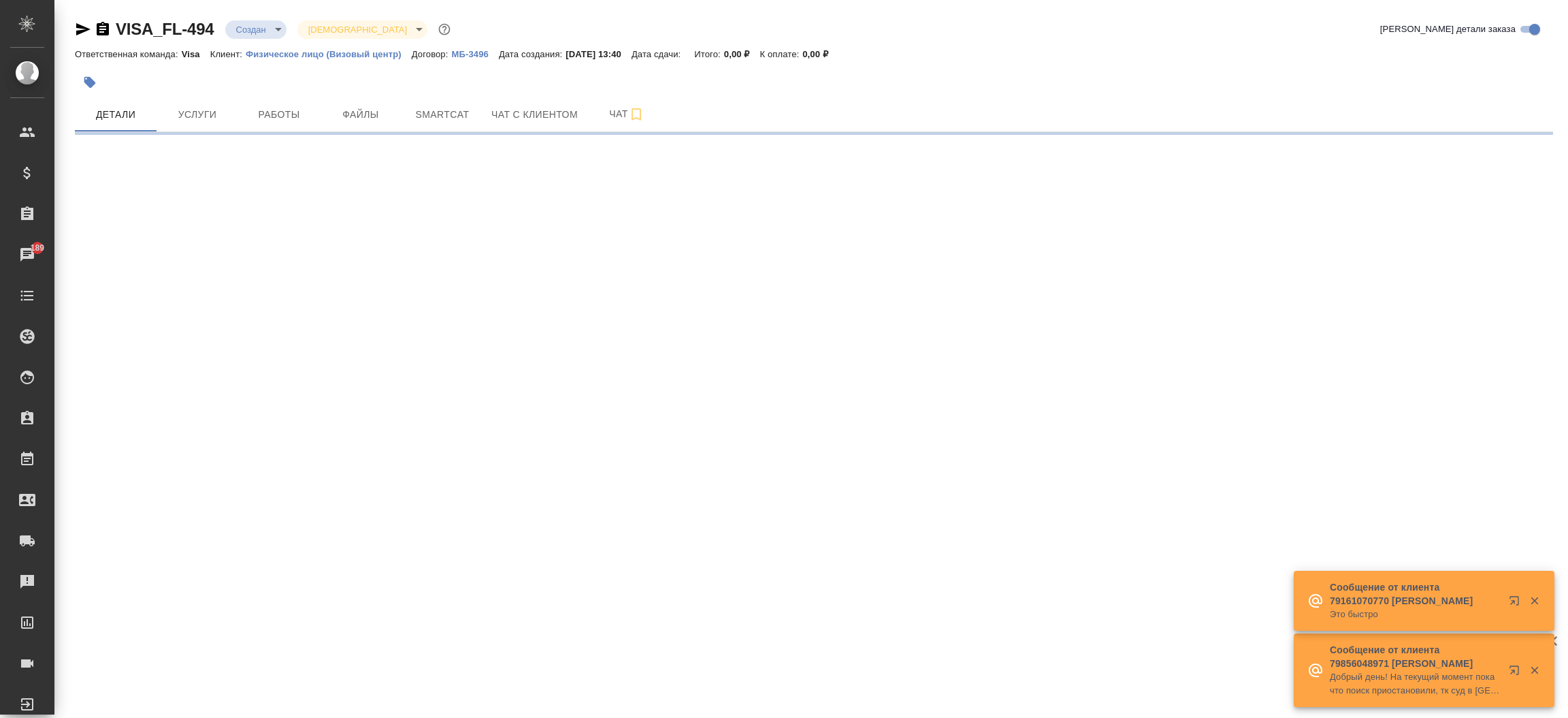
select select "RU"
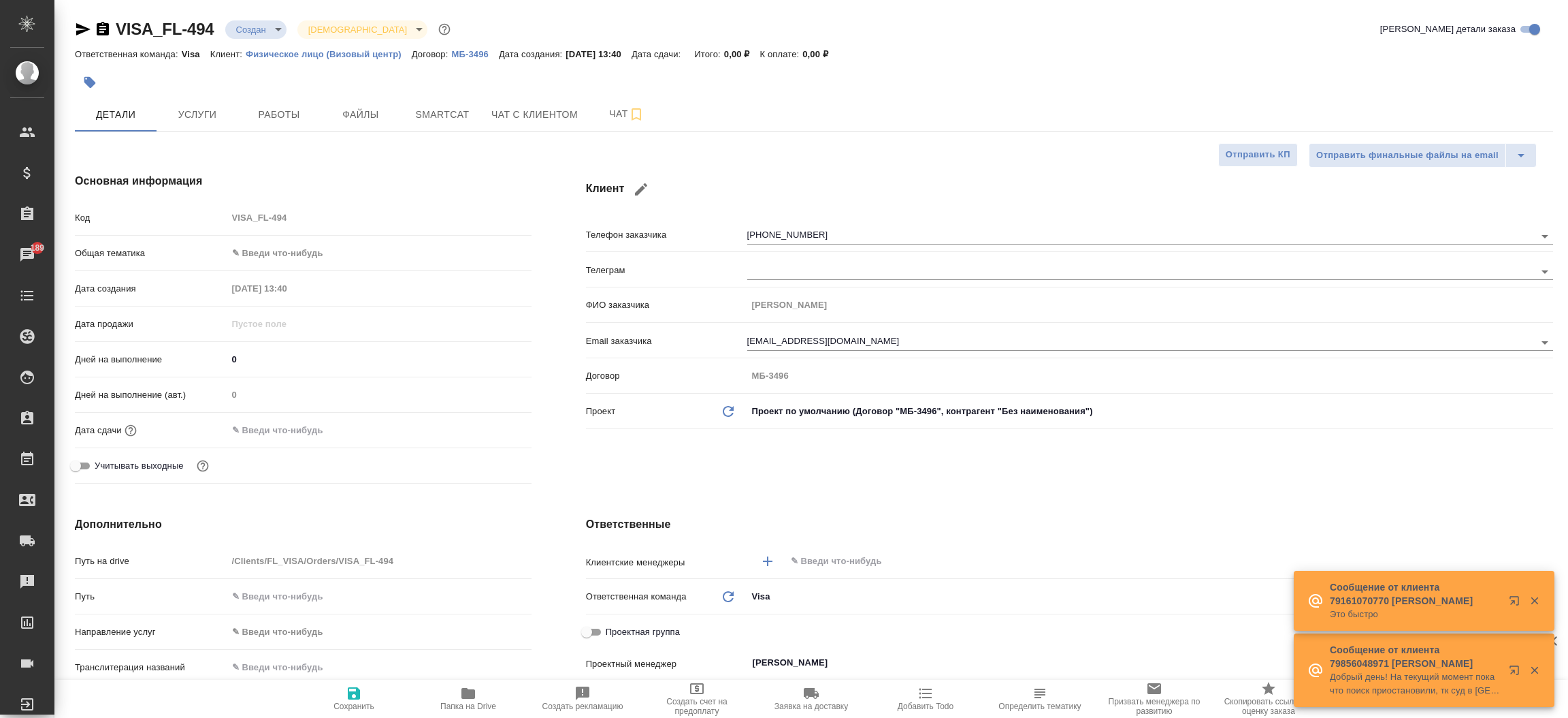
type textarea "x"
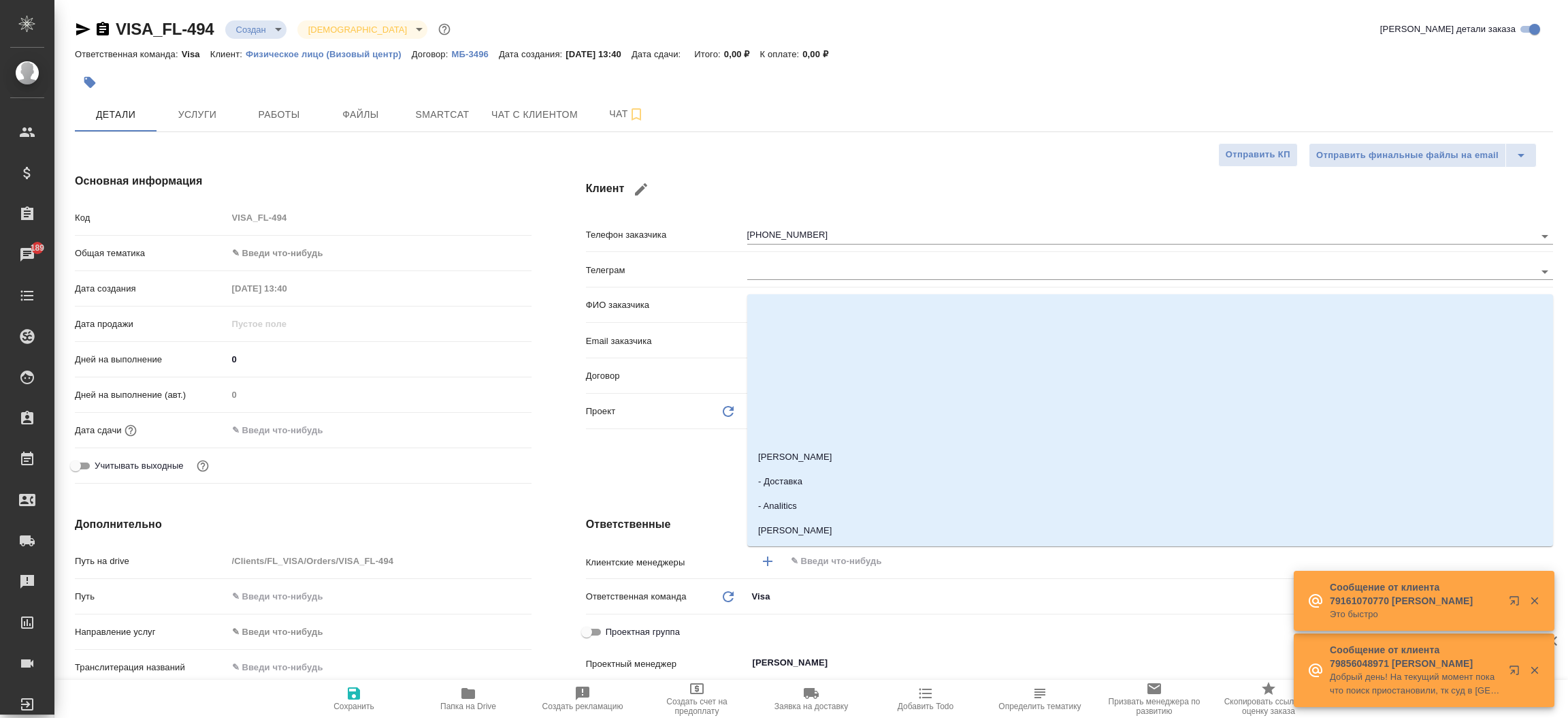
click at [928, 565] on input "text" at bounding box center [1146, 560] width 714 height 16
type input "ковале"
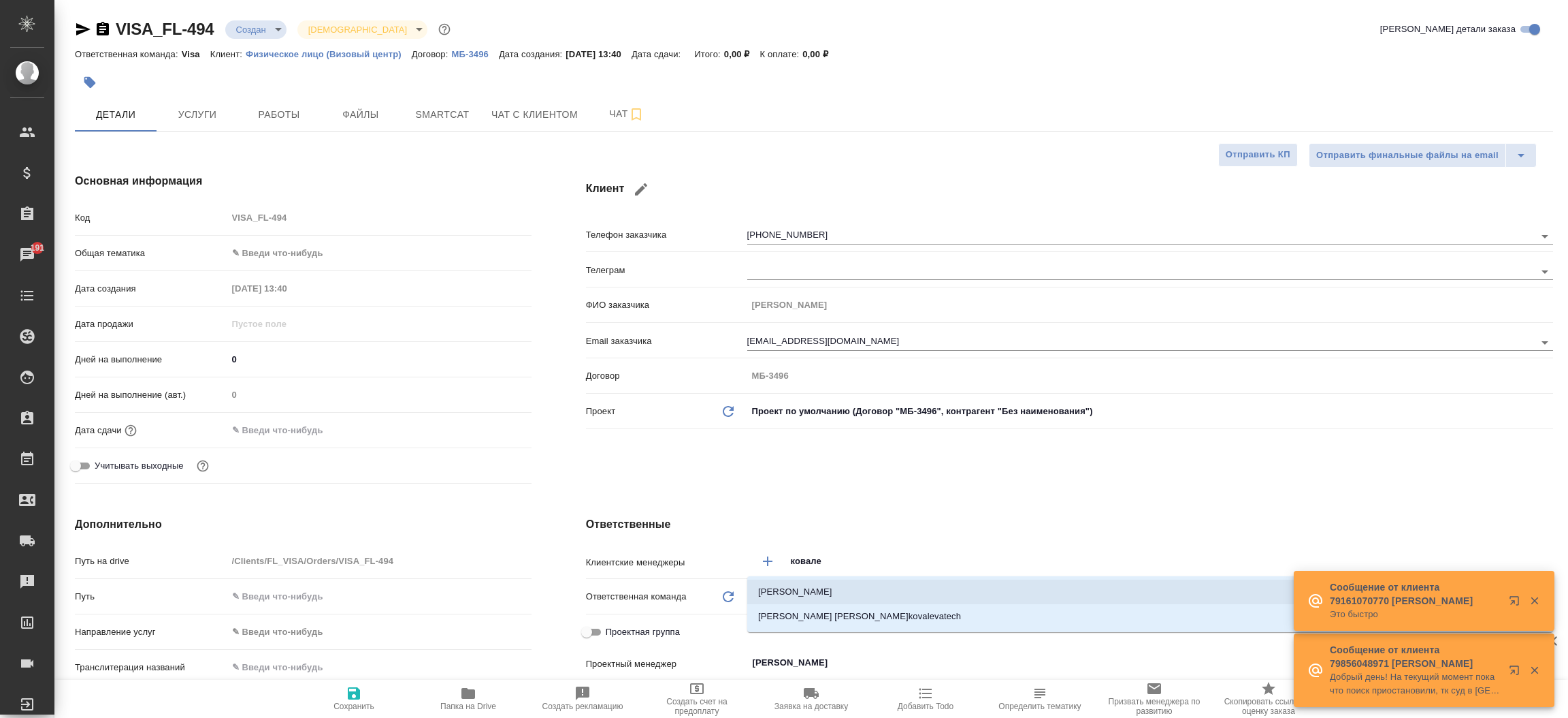
click at [902, 596] on li "Ковалева Екатерина" at bounding box center [1150, 591] width 806 height 24
type textarea "x"
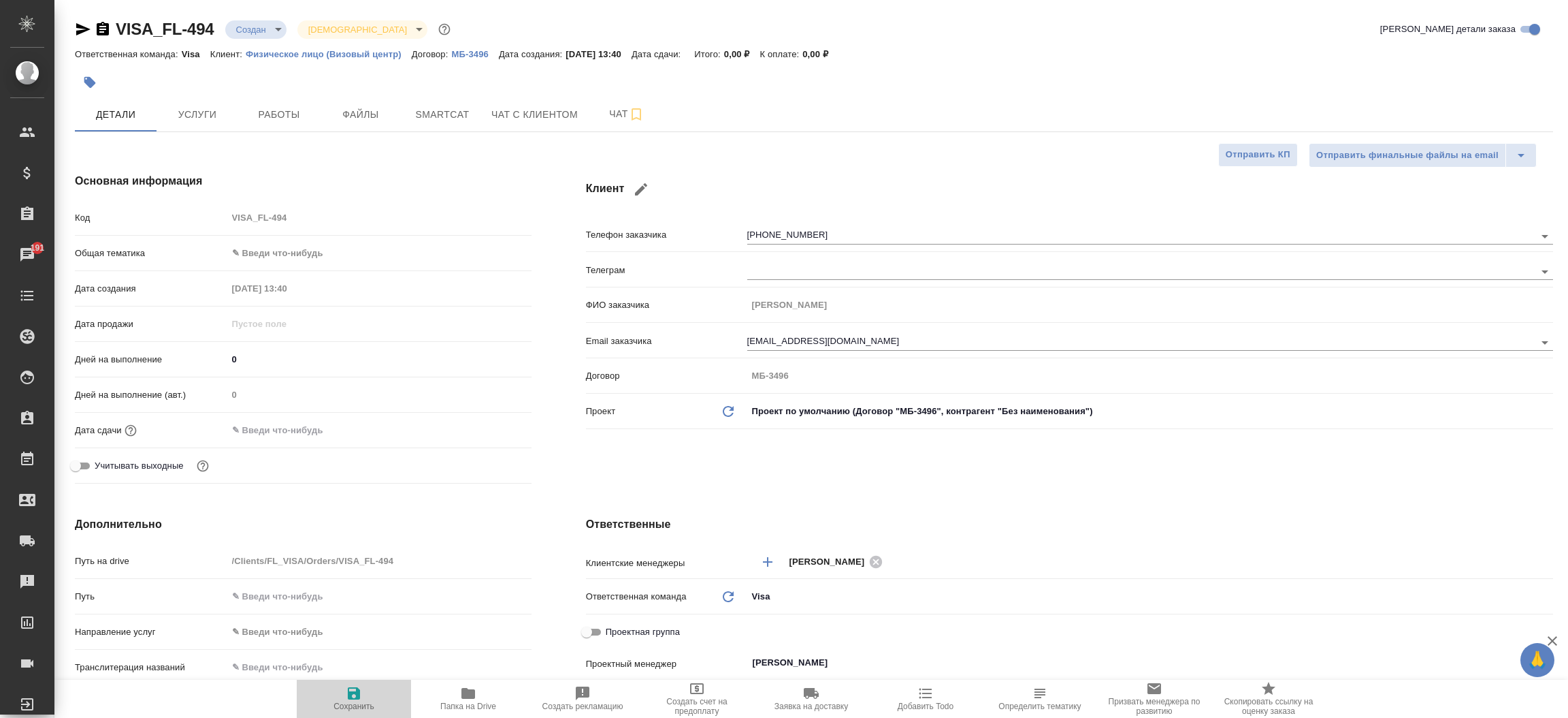
click at [360, 691] on icon "button" at bounding box center [353, 693] width 16 height 16
type textarea "x"
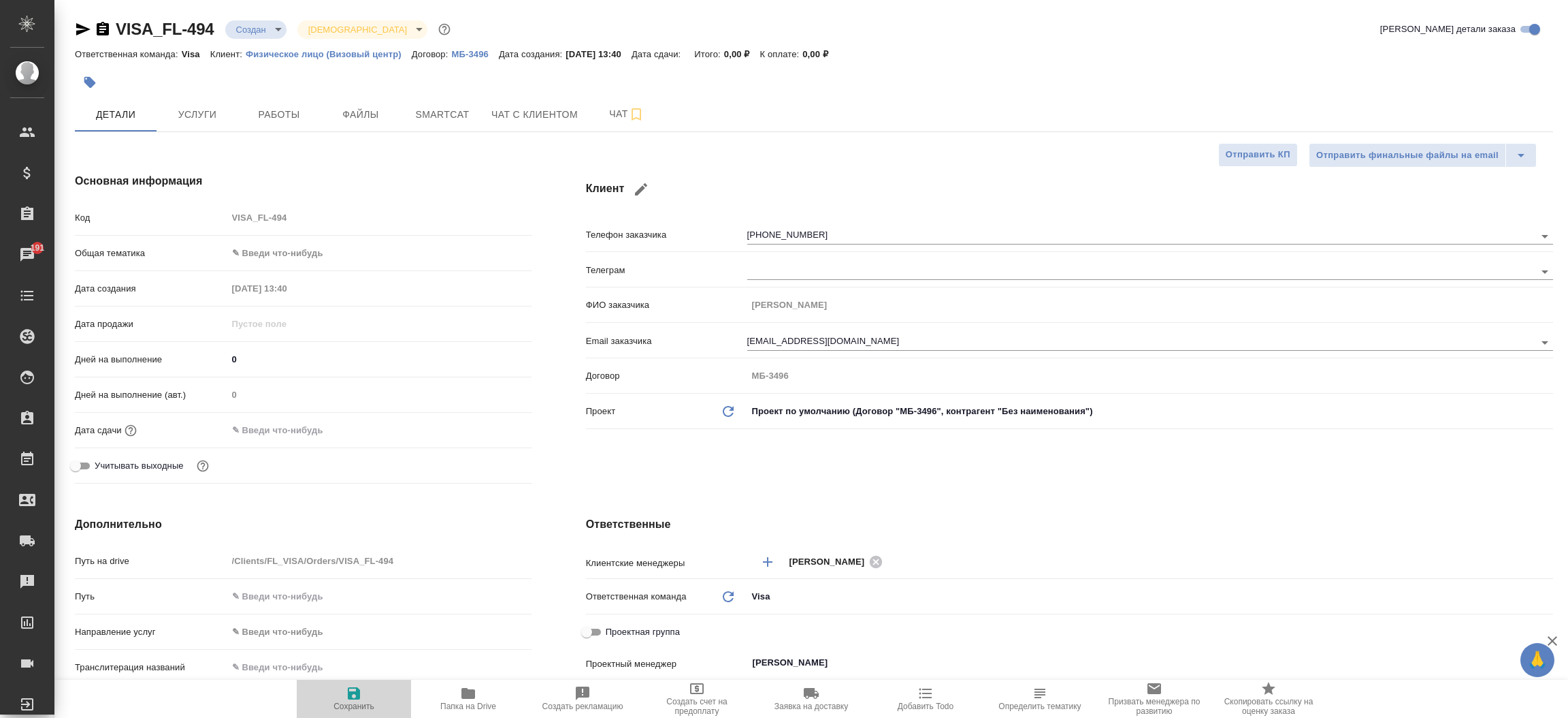
type textarea "x"
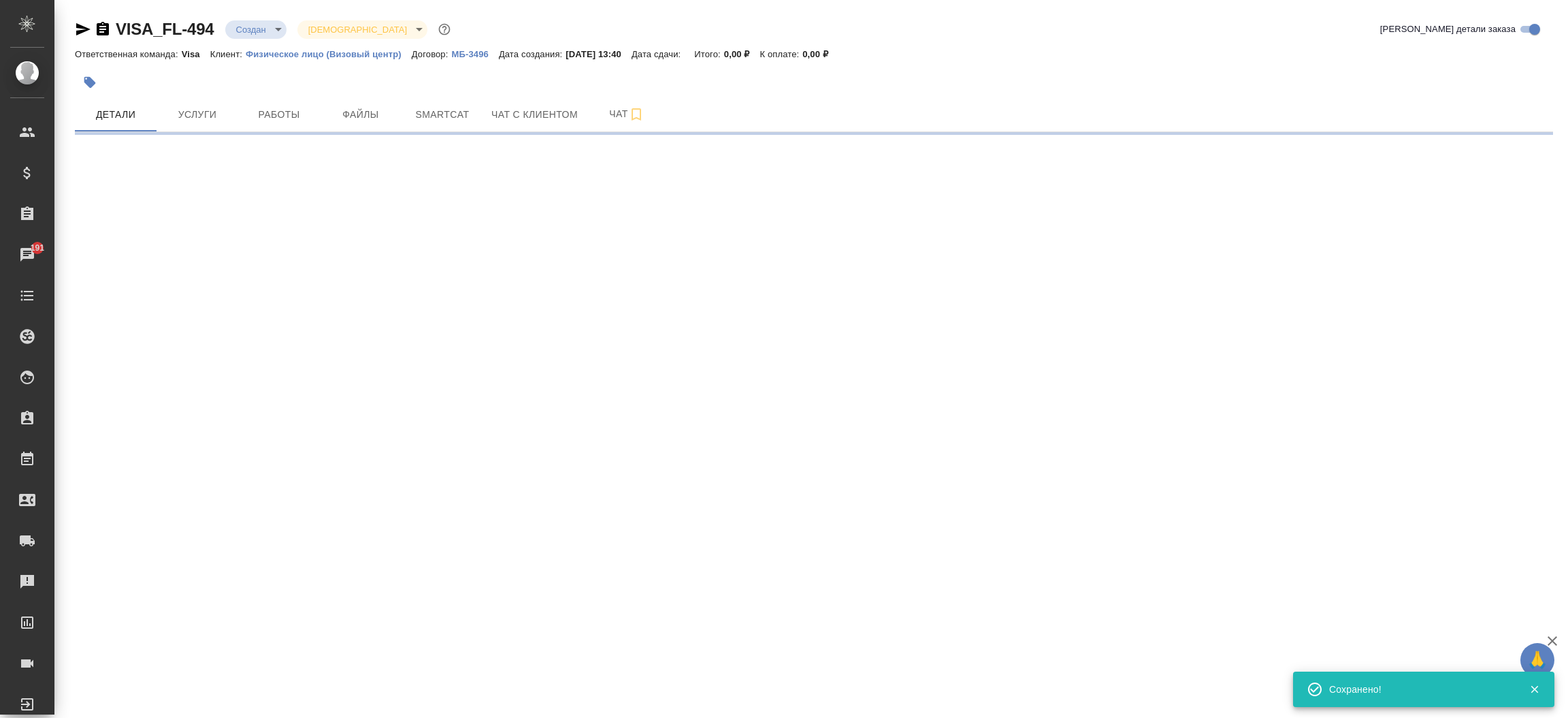
select select "RU"
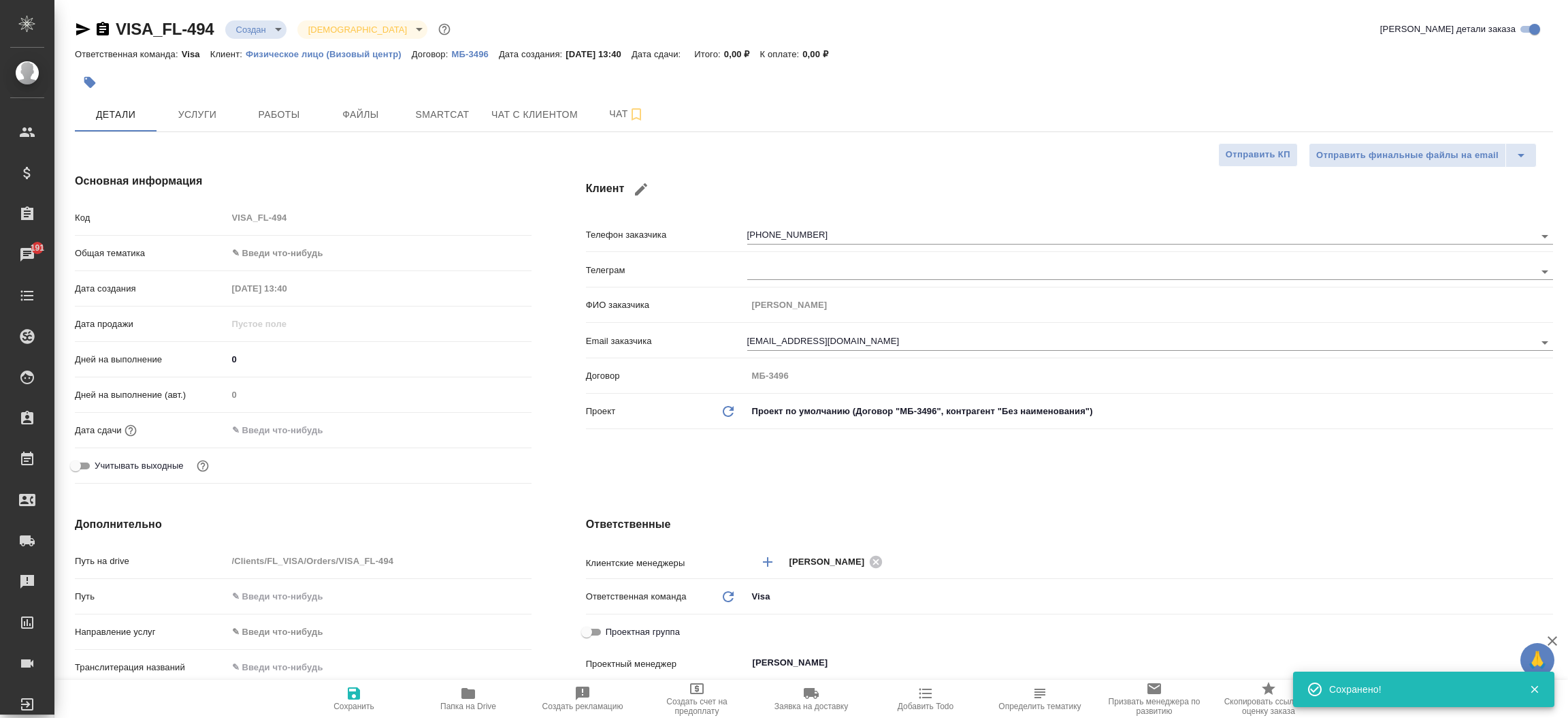
type textarea "x"
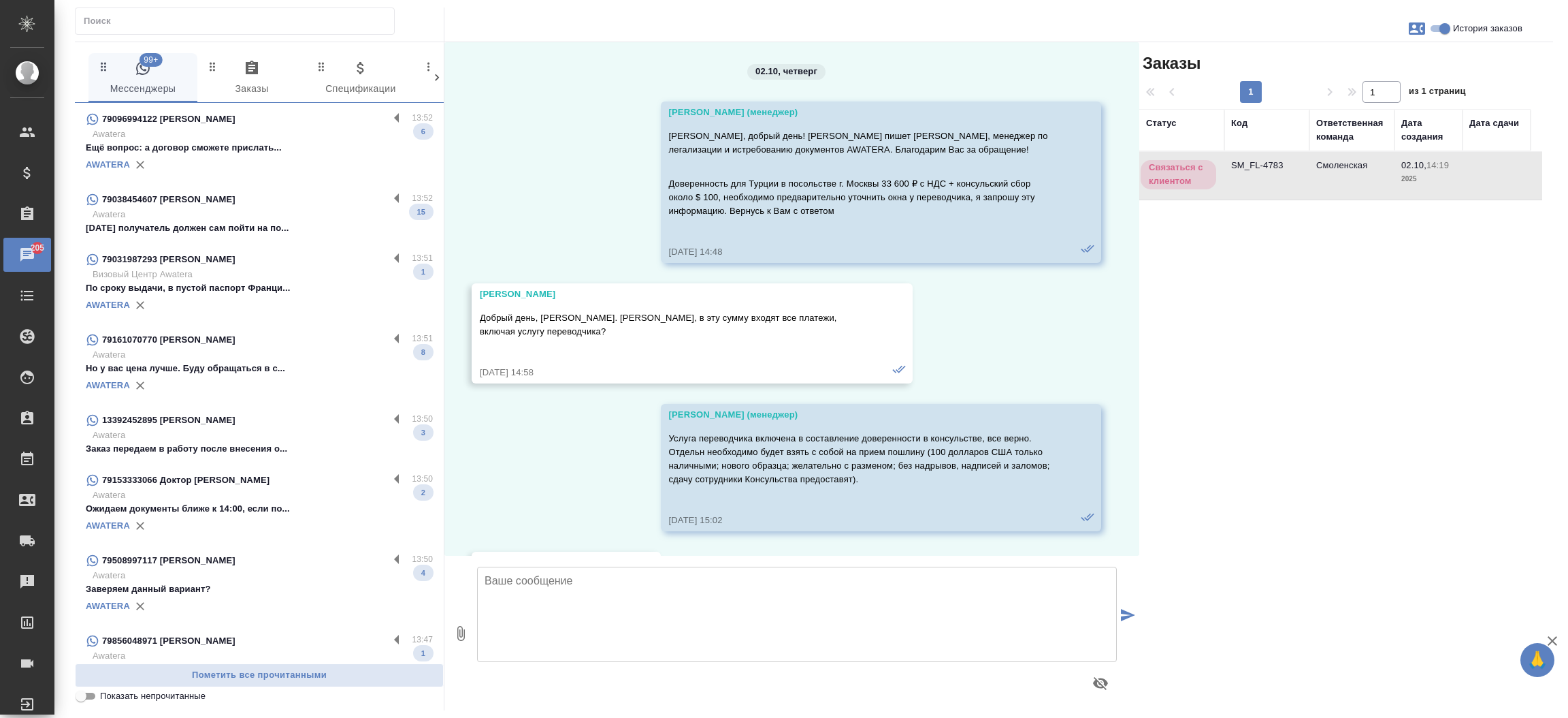
scroll to position [3033, 0]
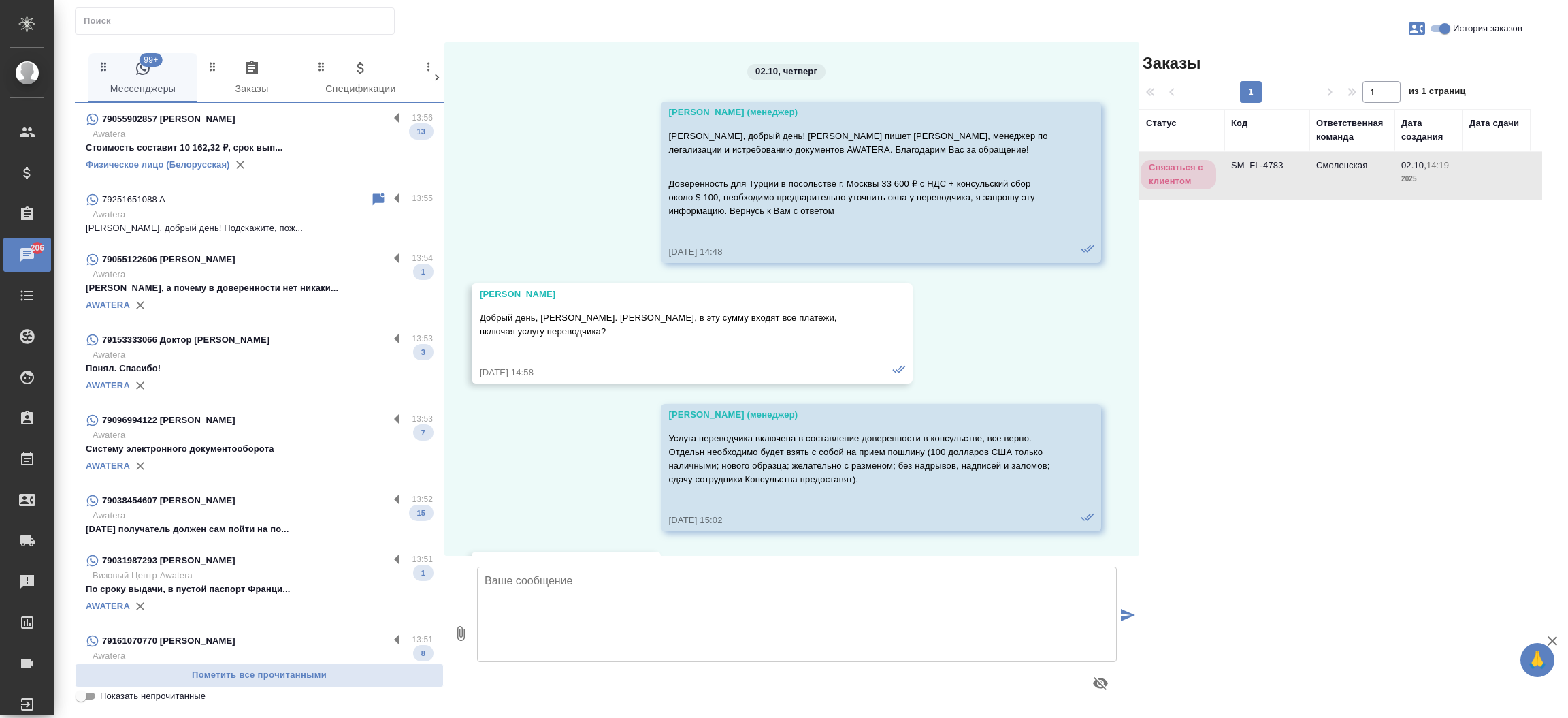
scroll to position [3033, 0]
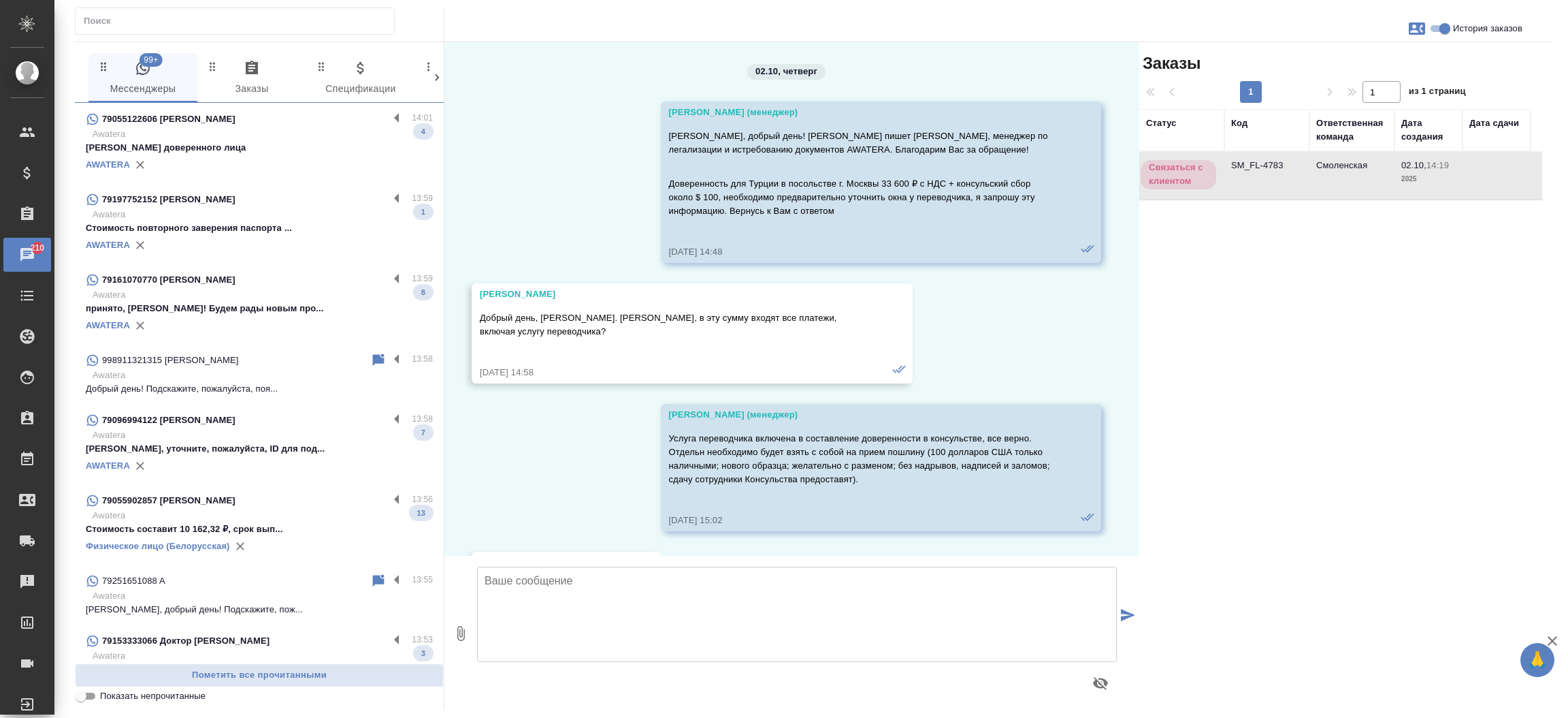
scroll to position [3033, 0]
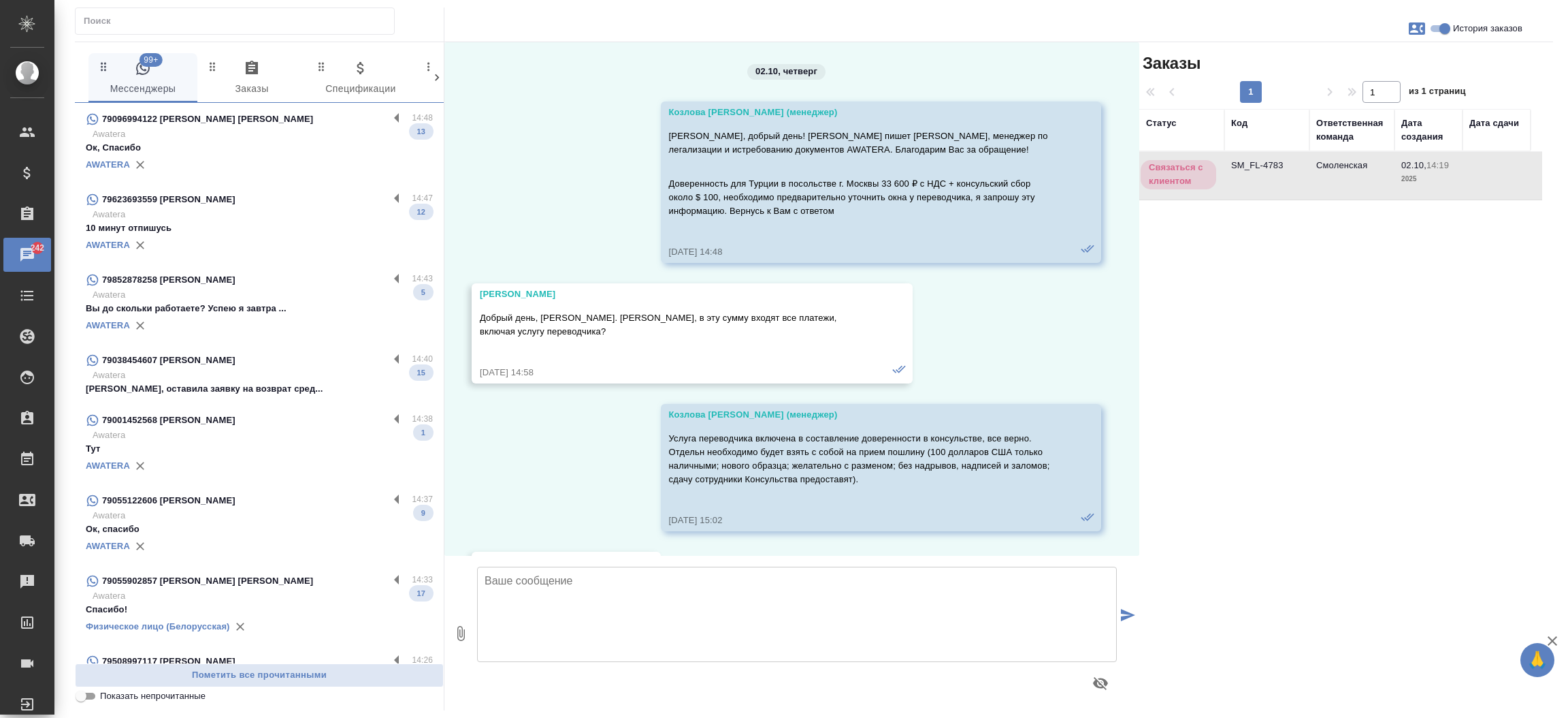
scroll to position [3033, 0]
